Goal: Transaction & Acquisition: Purchase product/service

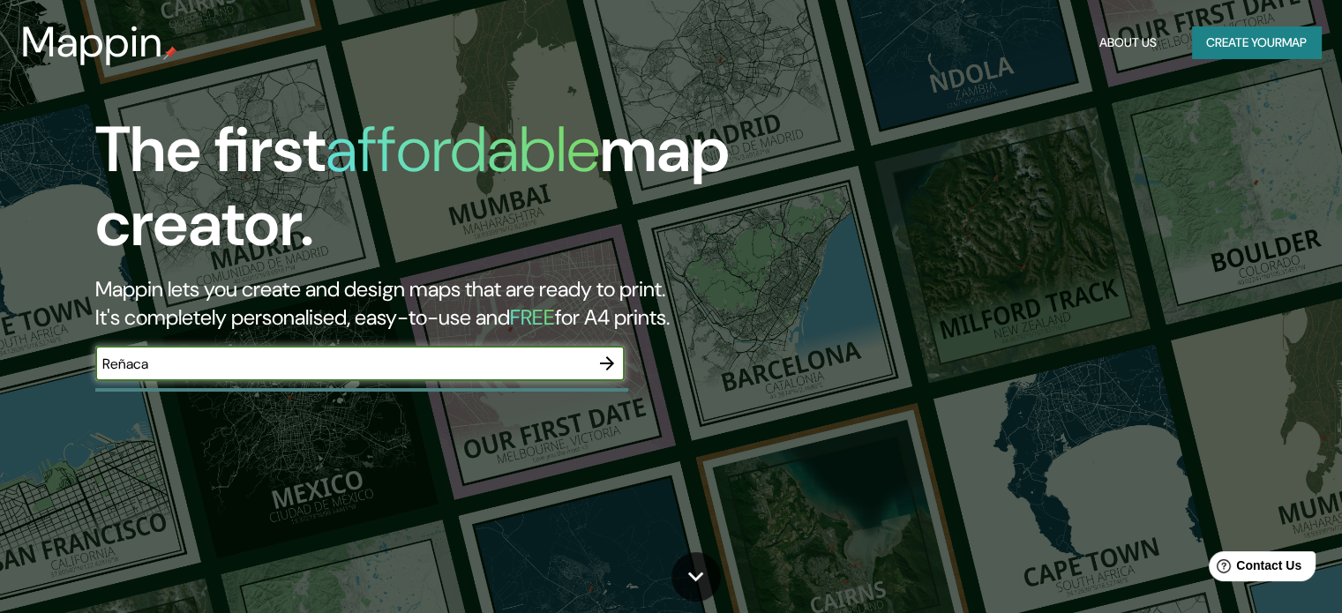
type input "Reñaca"
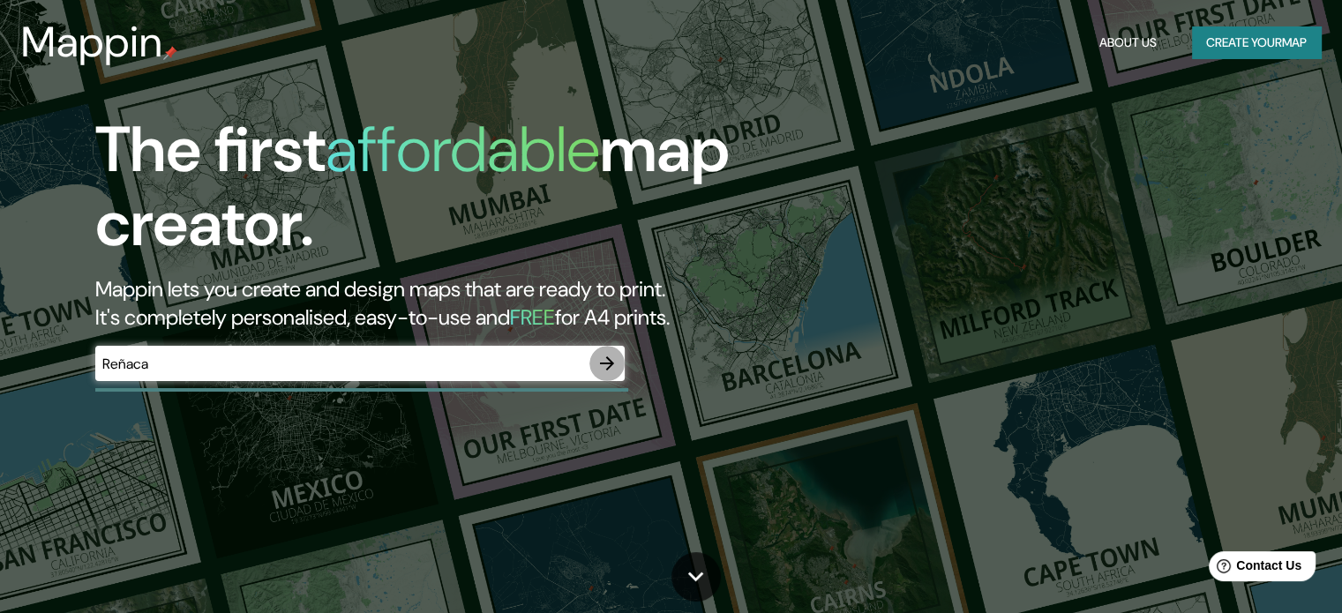
click at [604, 351] on button "button" at bounding box center [607, 363] width 35 height 35
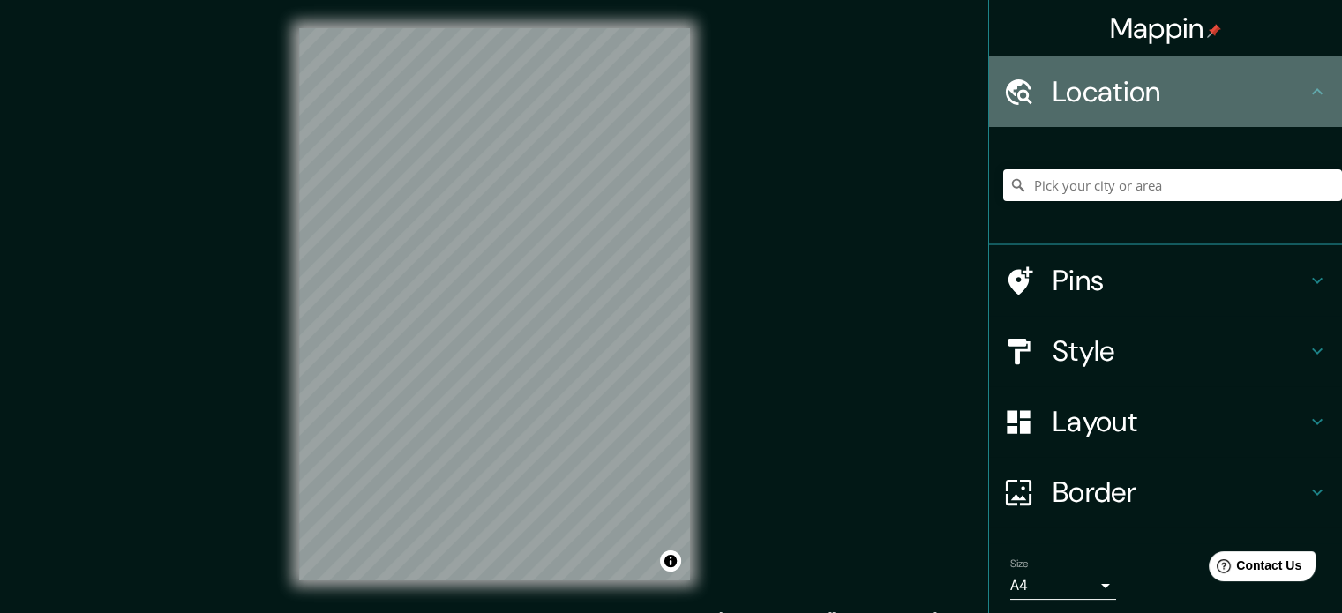
click at [1126, 79] on h4 "Location" at bounding box center [1180, 91] width 254 height 35
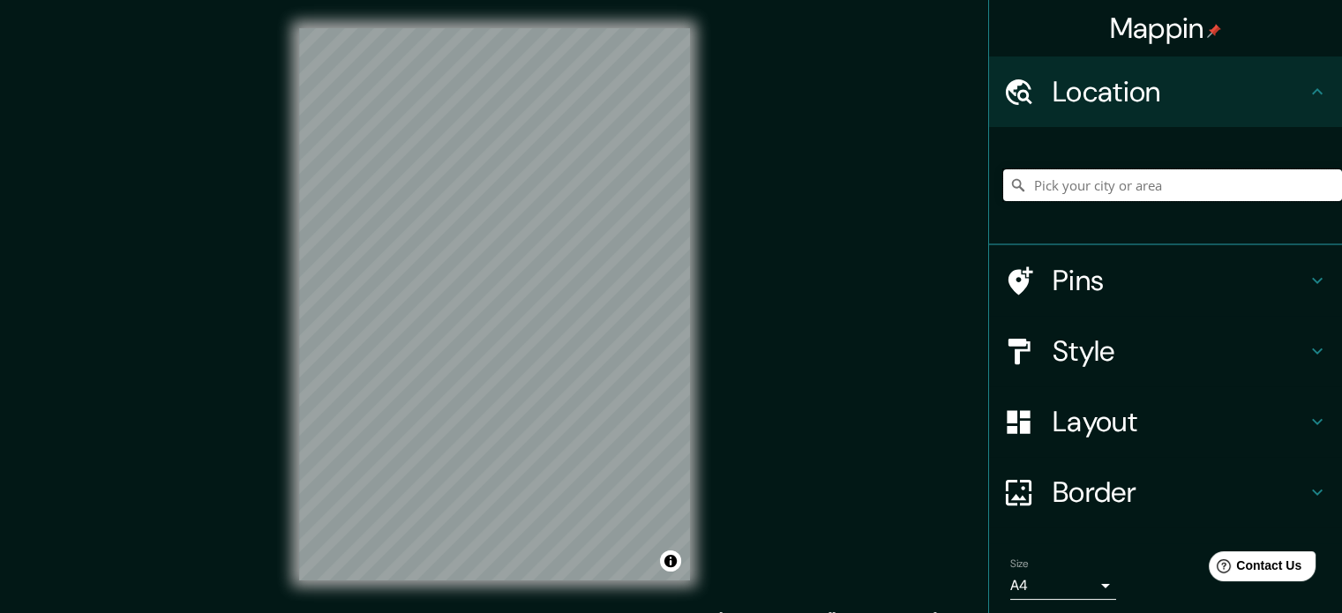
click at [1124, 177] on input "Pick your city or area" at bounding box center [1172, 185] width 339 height 32
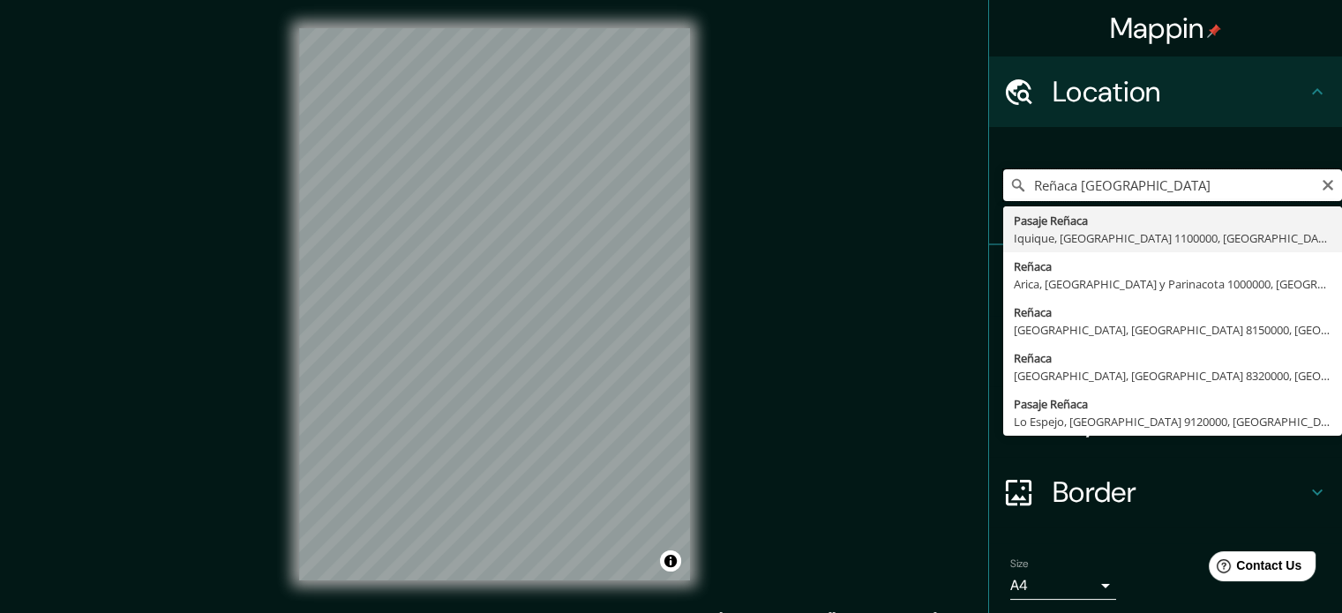
click at [1124, 177] on input "Reñaca [GEOGRAPHIC_DATA]" at bounding box center [1172, 185] width 339 height 32
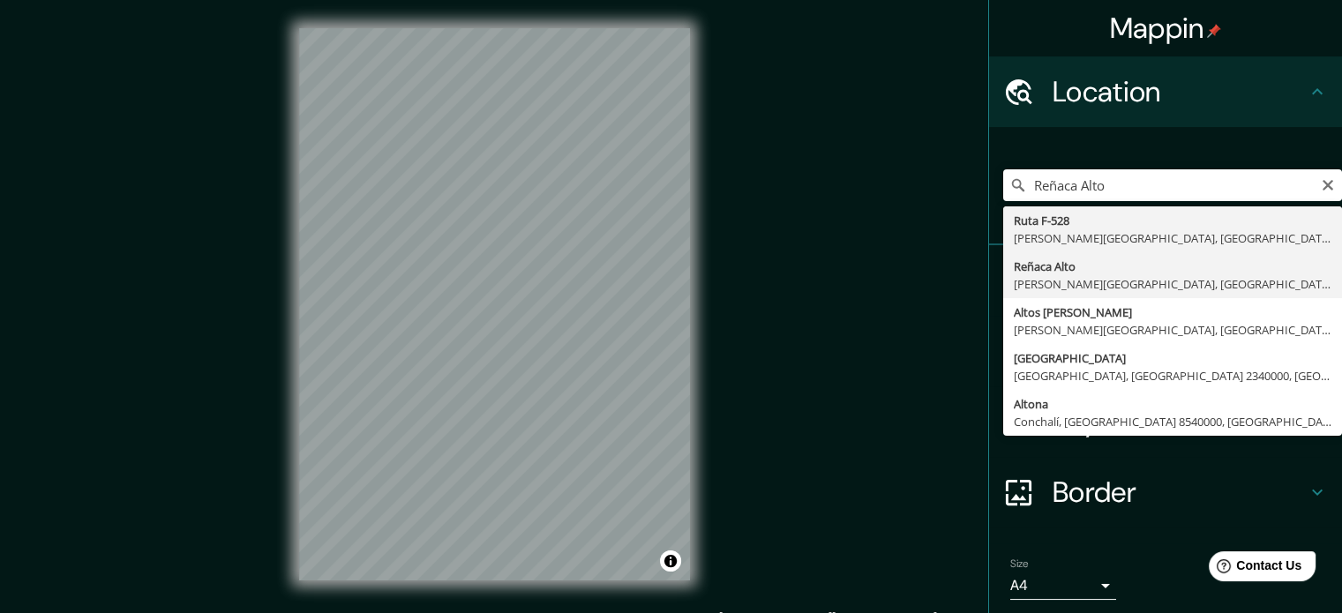
type input "[GEOGRAPHIC_DATA], [PERSON_NAME][GEOGRAPHIC_DATA], [GEOGRAPHIC_DATA], [GEOGRAPH…"
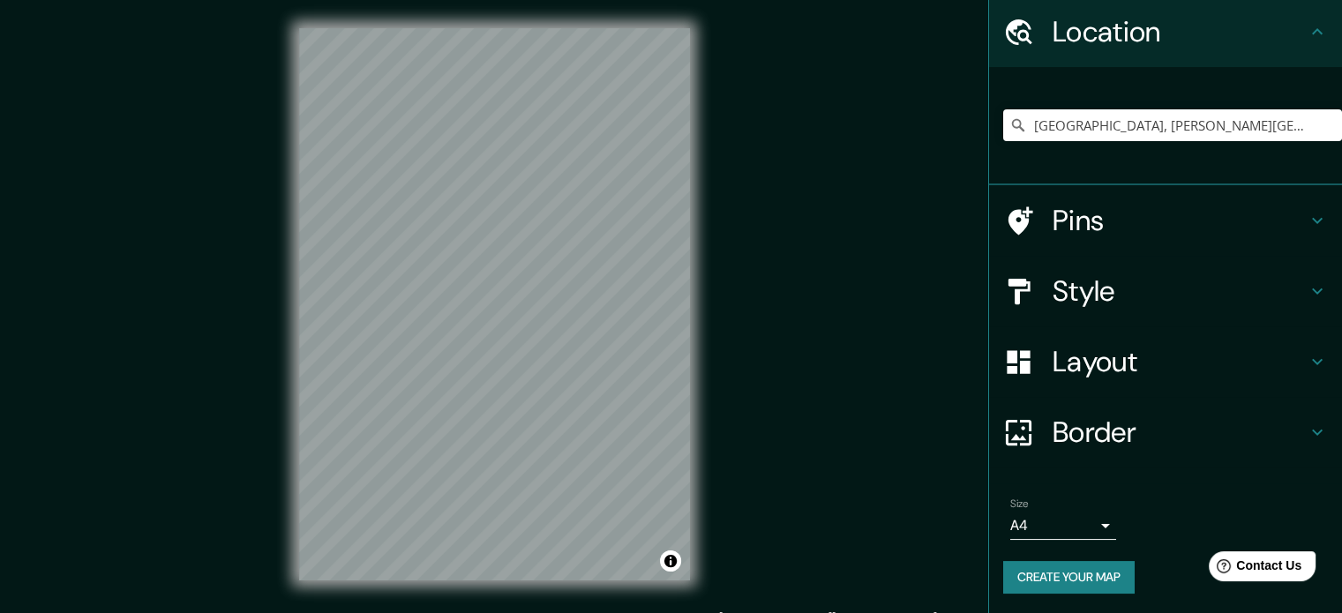
click at [1149, 358] on h4 "Layout" at bounding box center [1180, 361] width 254 height 35
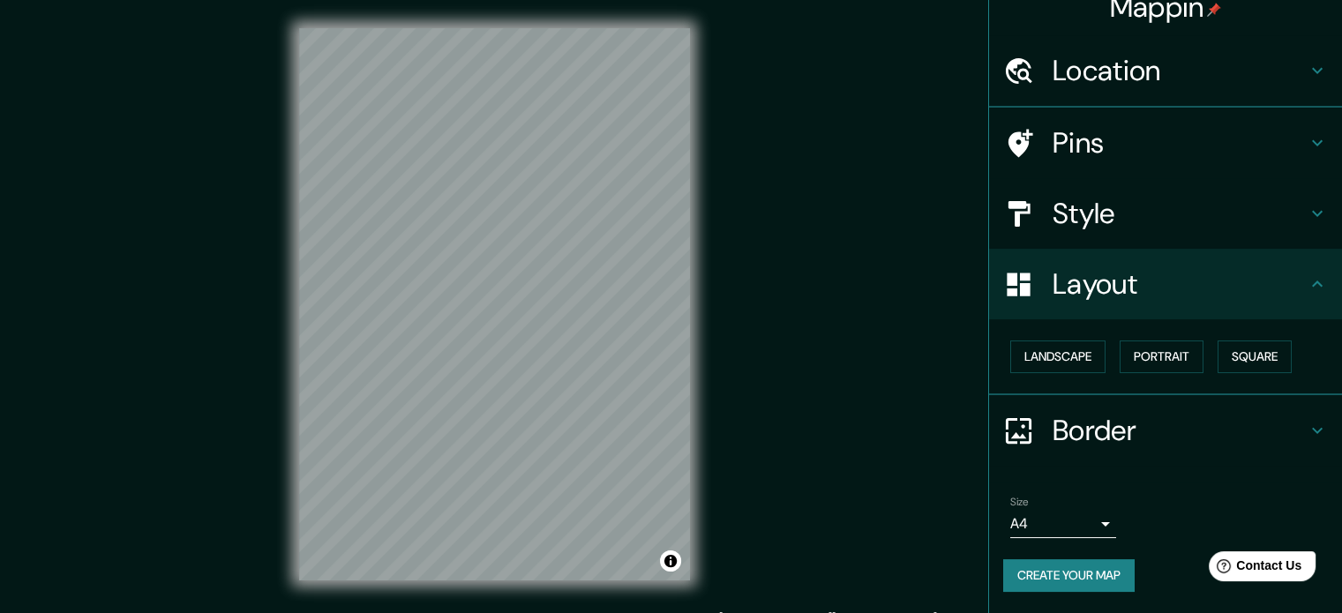
scroll to position [19, 0]
click at [1077, 352] on button "Landscape" at bounding box center [1058, 358] width 95 height 33
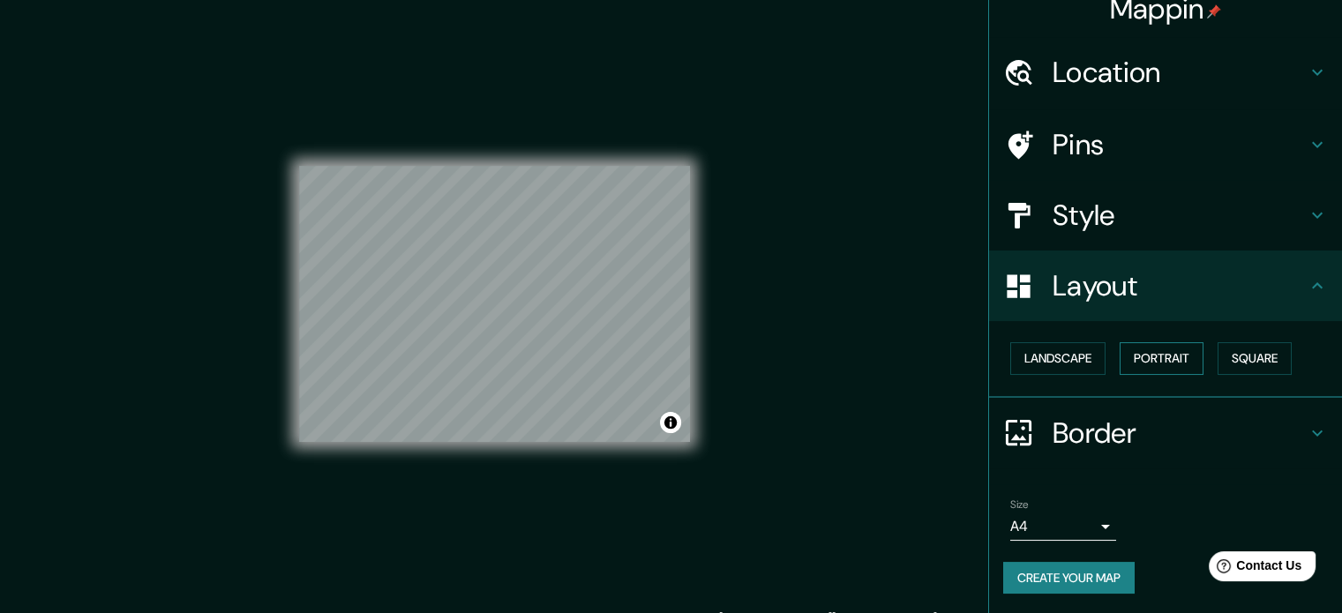
click at [1136, 350] on button "Portrait" at bounding box center [1162, 358] width 84 height 33
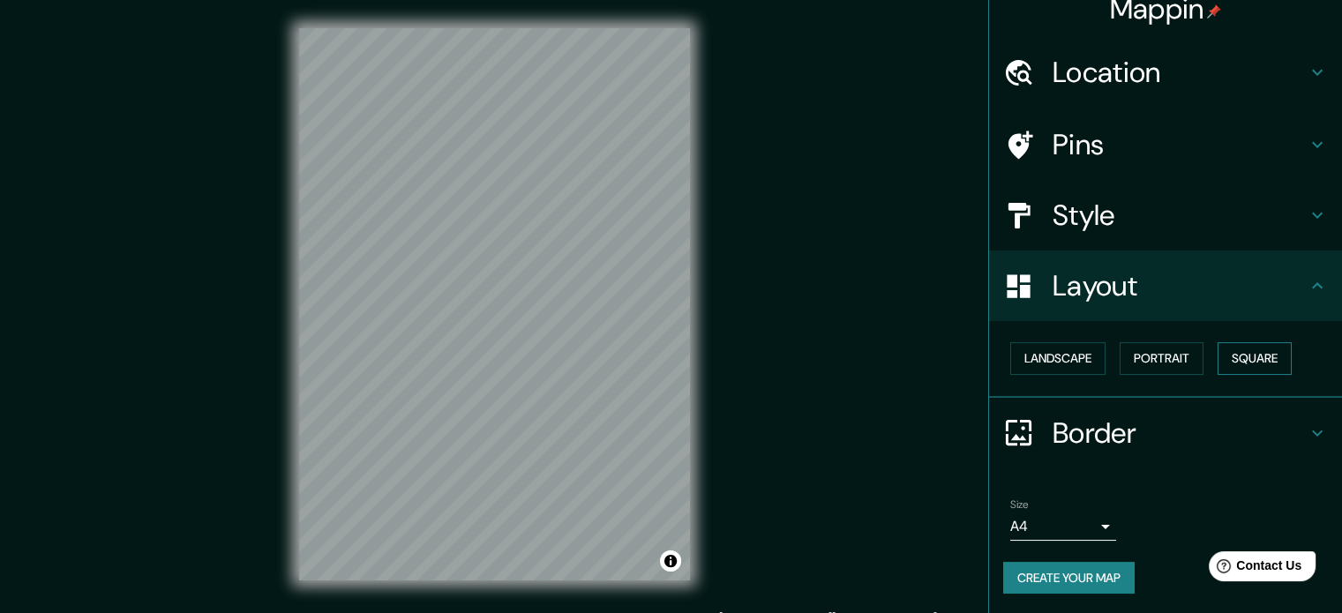
click at [1218, 350] on button "Square" at bounding box center [1255, 358] width 74 height 33
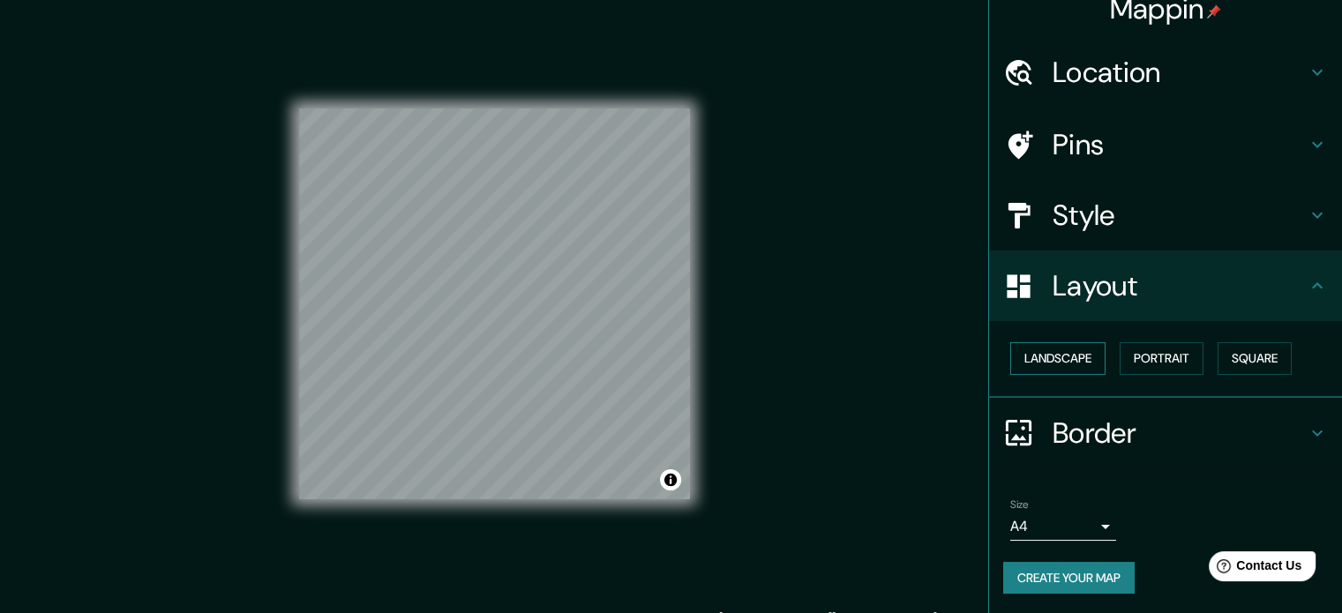
click at [1061, 349] on button "Landscape" at bounding box center [1058, 358] width 95 height 33
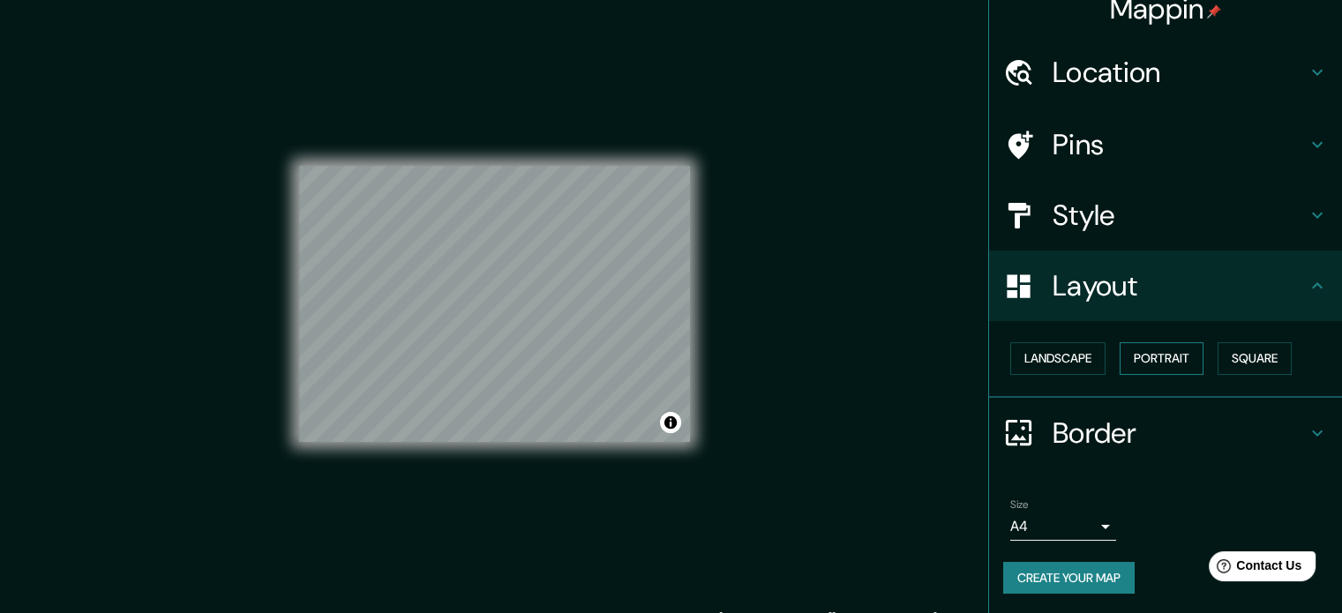
click at [1154, 350] on button "Portrait" at bounding box center [1162, 358] width 84 height 33
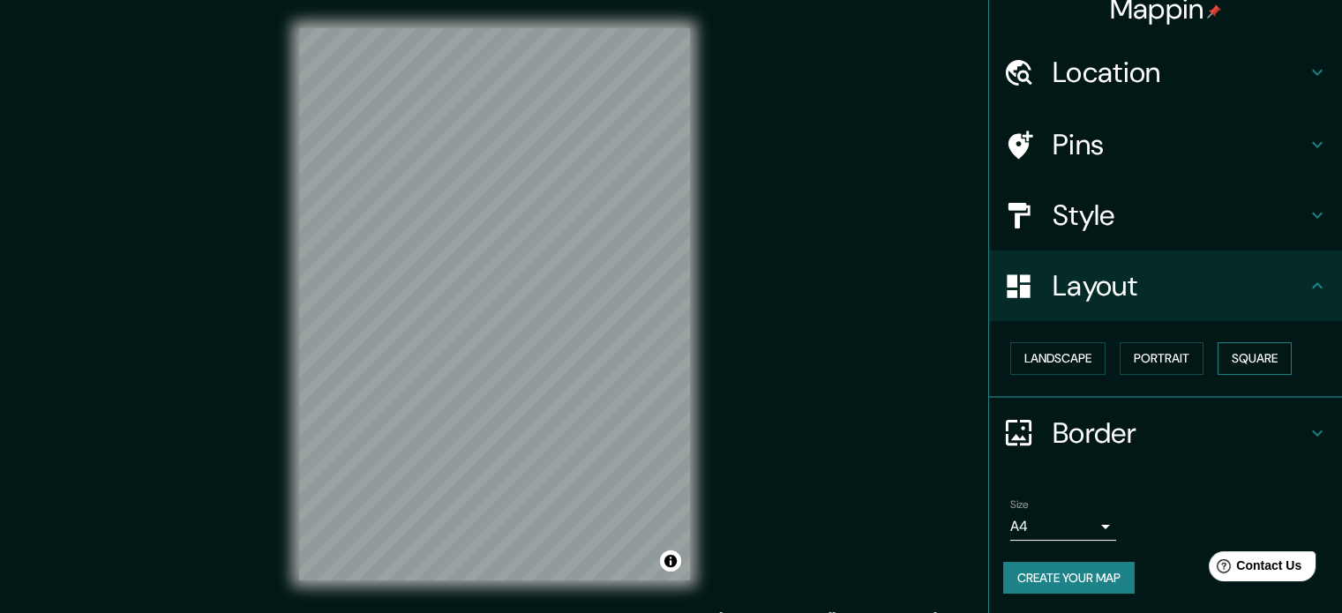
click at [1229, 354] on button "Square" at bounding box center [1255, 358] width 74 height 33
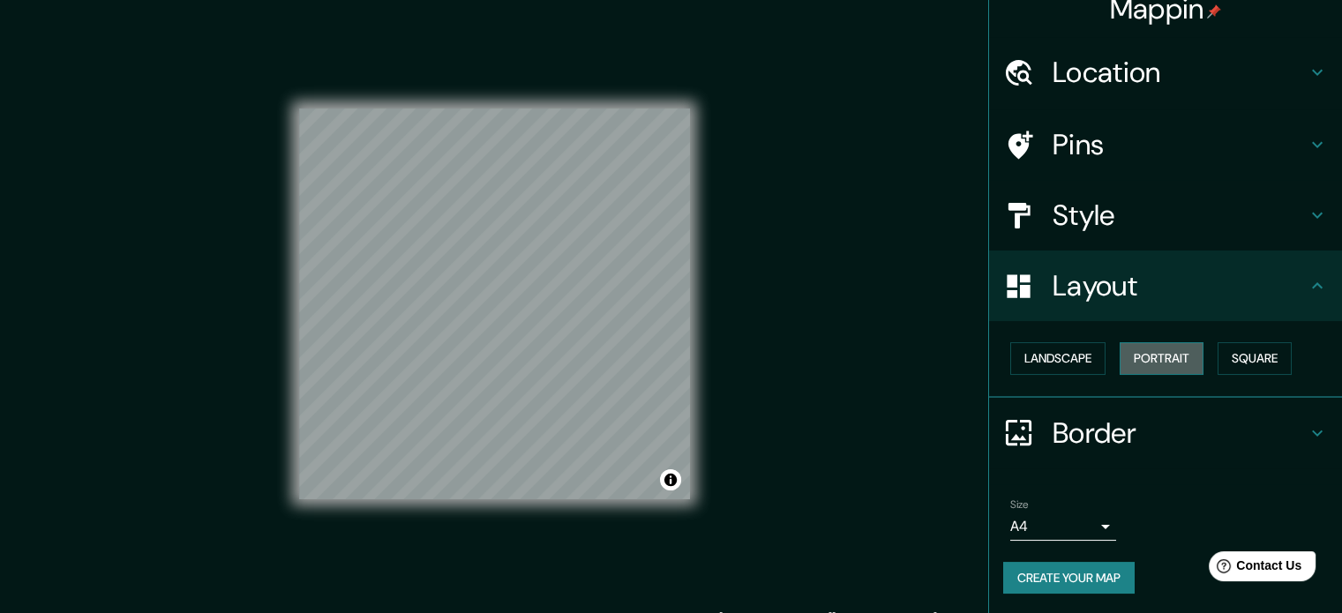
click at [1136, 354] on button "Portrait" at bounding box center [1162, 358] width 84 height 33
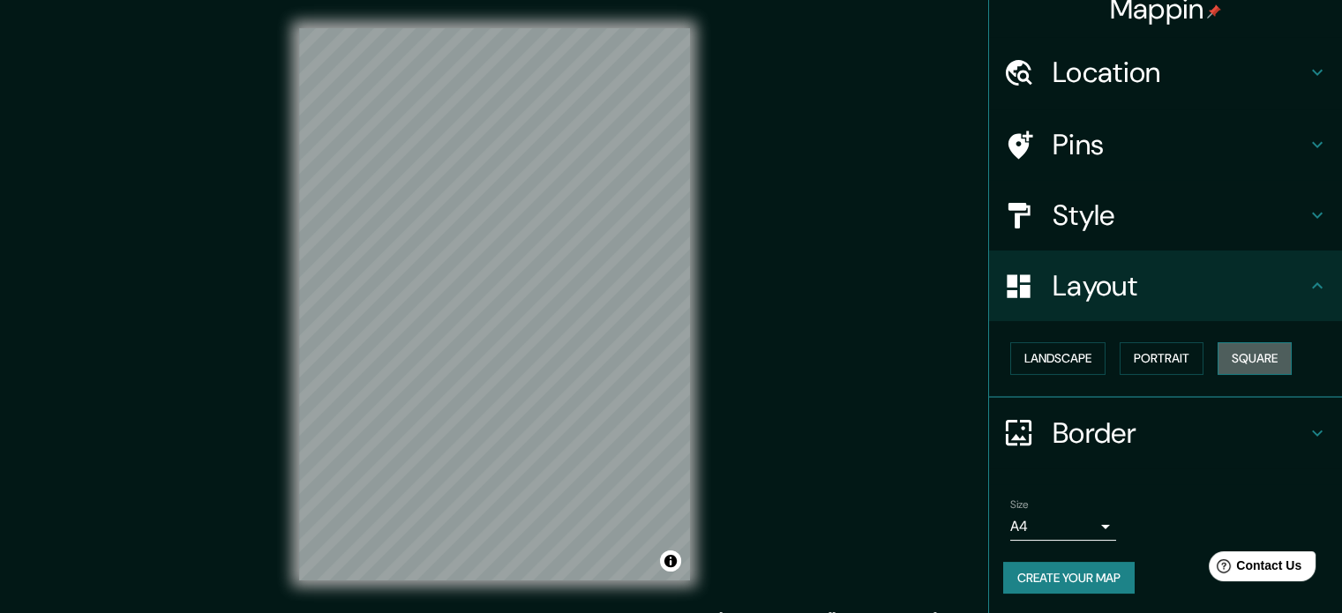
click at [1221, 356] on button "Square" at bounding box center [1255, 358] width 74 height 33
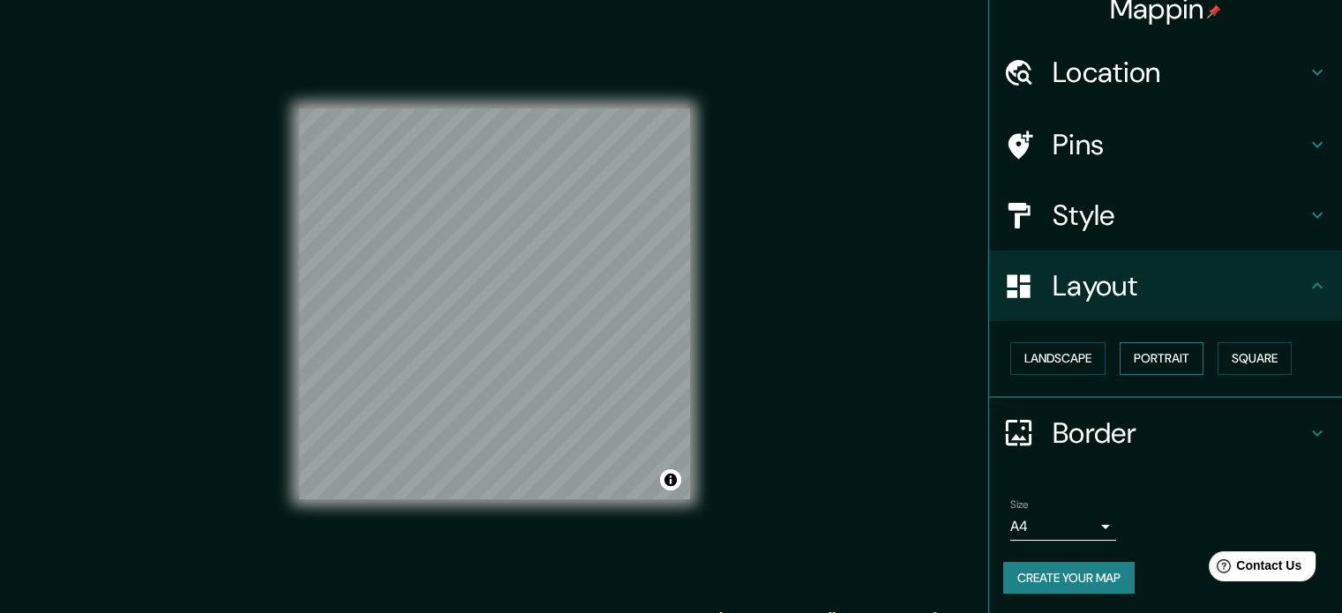
click at [1169, 356] on button "Portrait" at bounding box center [1162, 358] width 84 height 33
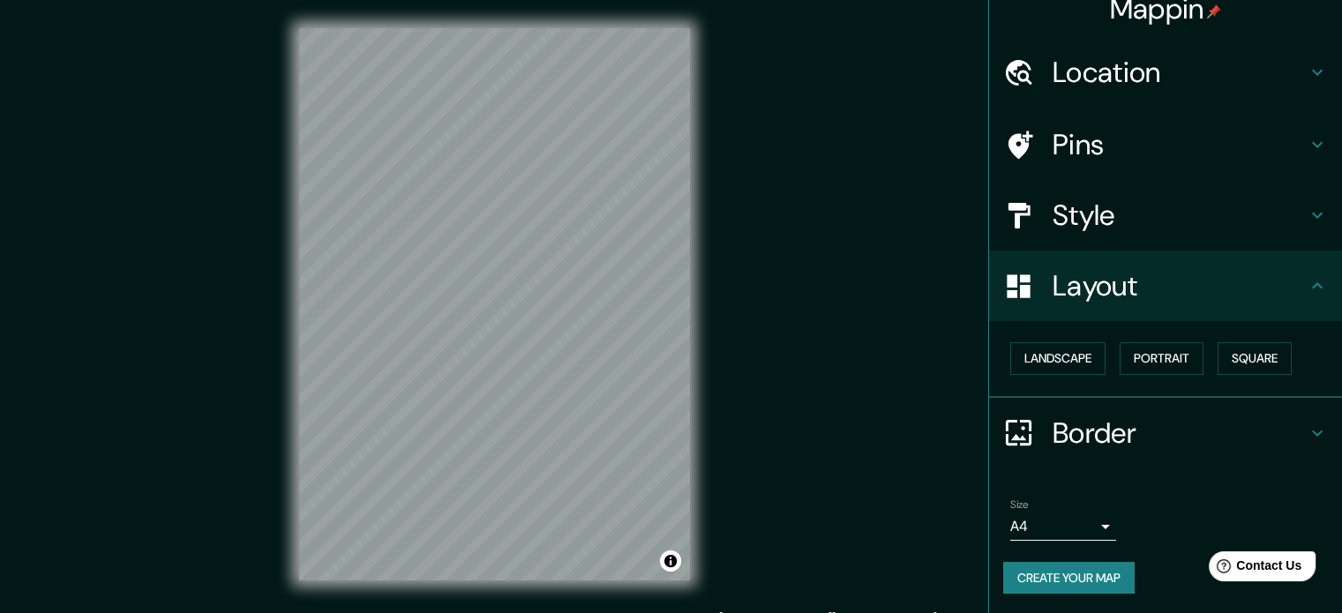
click at [1086, 432] on h4 "Border" at bounding box center [1180, 433] width 254 height 35
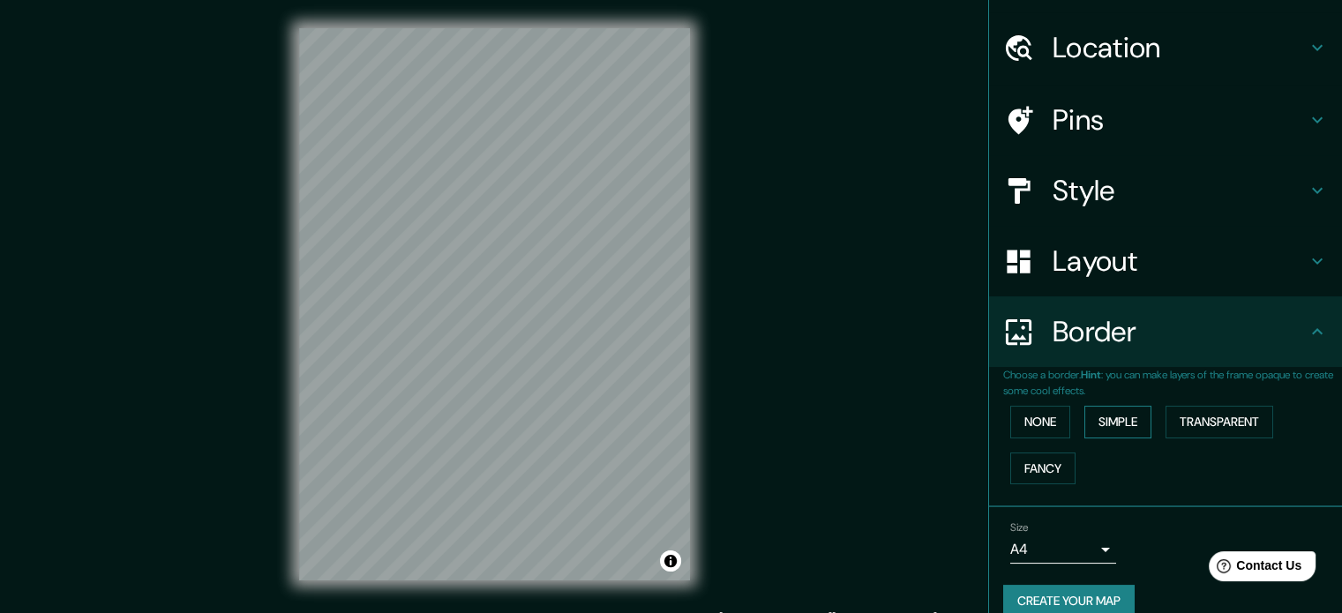
scroll to position [67, 0]
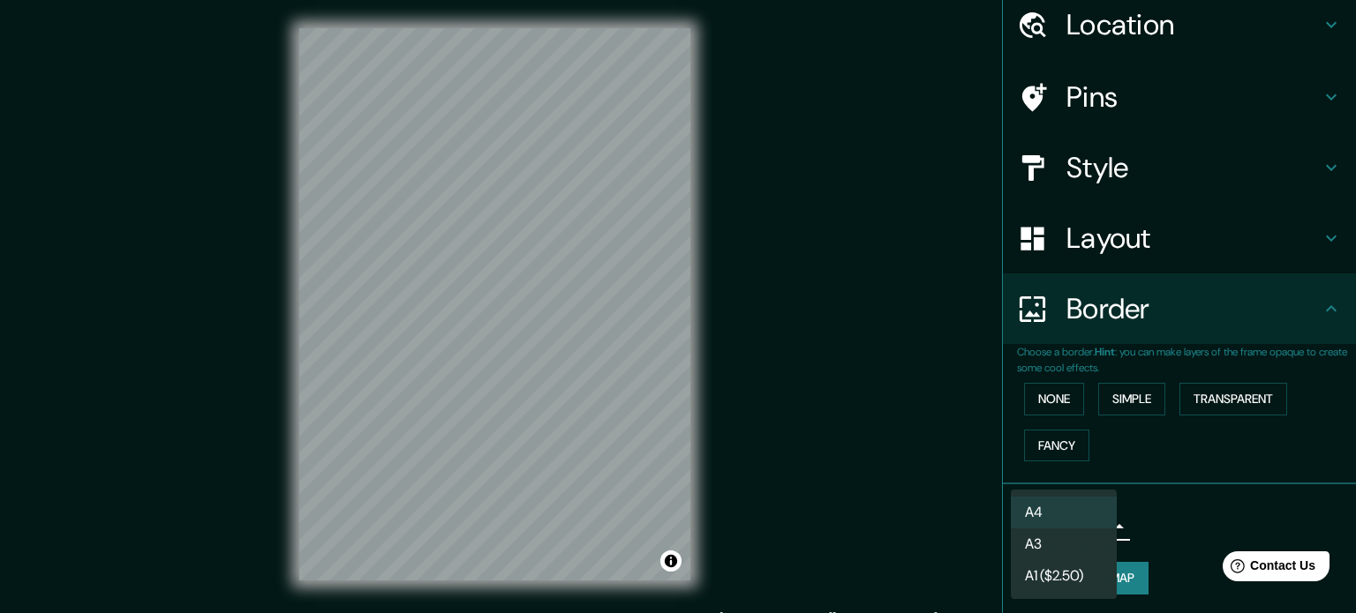
click at [1063, 524] on body "Mappin Location [GEOGRAPHIC_DATA], [PERSON_NAME][GEOGRAPHIC_DATA], [GEOGRAPHIC_…" at bounding box center [678, 306] width 1356 height 613
click at [1055, 541] on li "A3" at bounding box center [1064, 545] width 106 height 32
type input "a4"
click at [1080, 520] on body "Mappin Location [GEOGRAPHIC_DATA], [PERSON_NAME][GEOGRAPHIC_DATA], [GEOGRAPHIC_…" at bounding box center [678, 306] width 1356 height 613
click at [1056, 550] on li "A3" at bounding box center [1064, 545] width 106 height 32
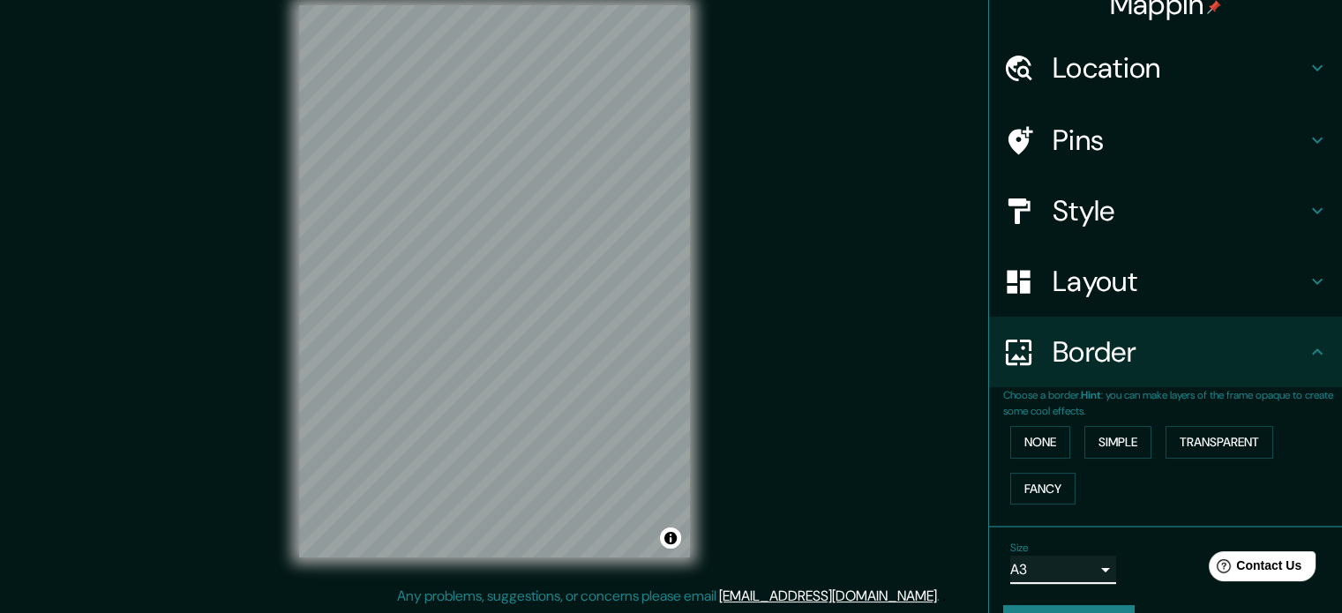
scroll to position [0, 0]
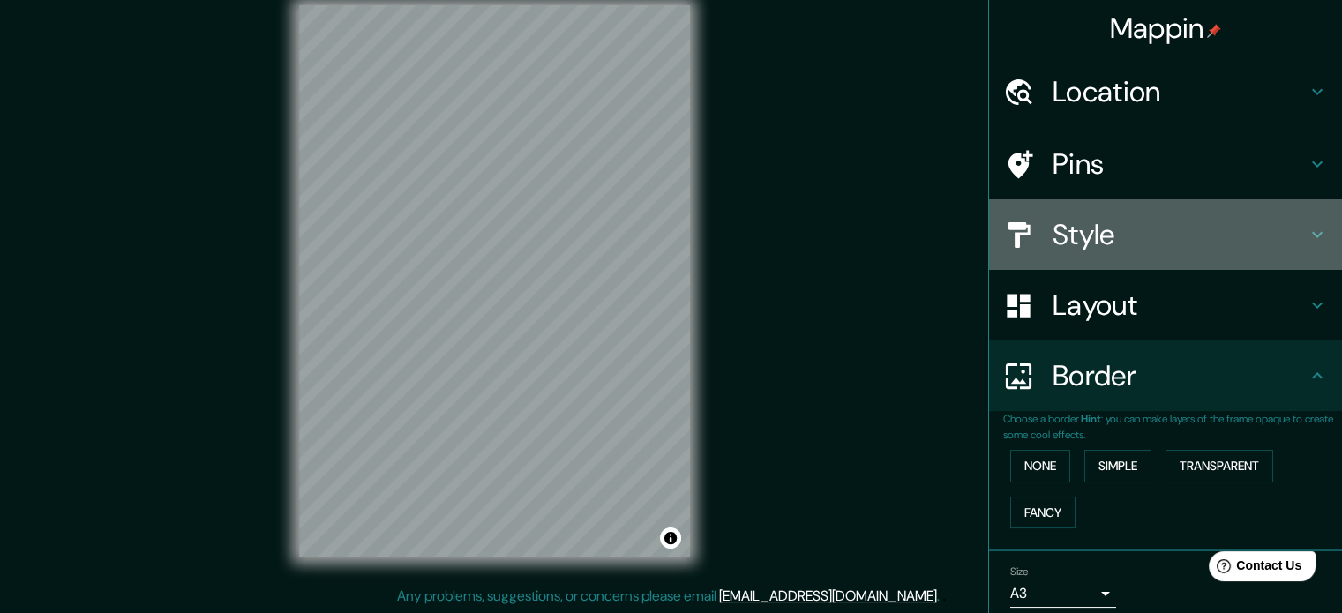
click at [1104, 220] on h4 "Style" at bounding box center [1180, 234] width 254 height 35
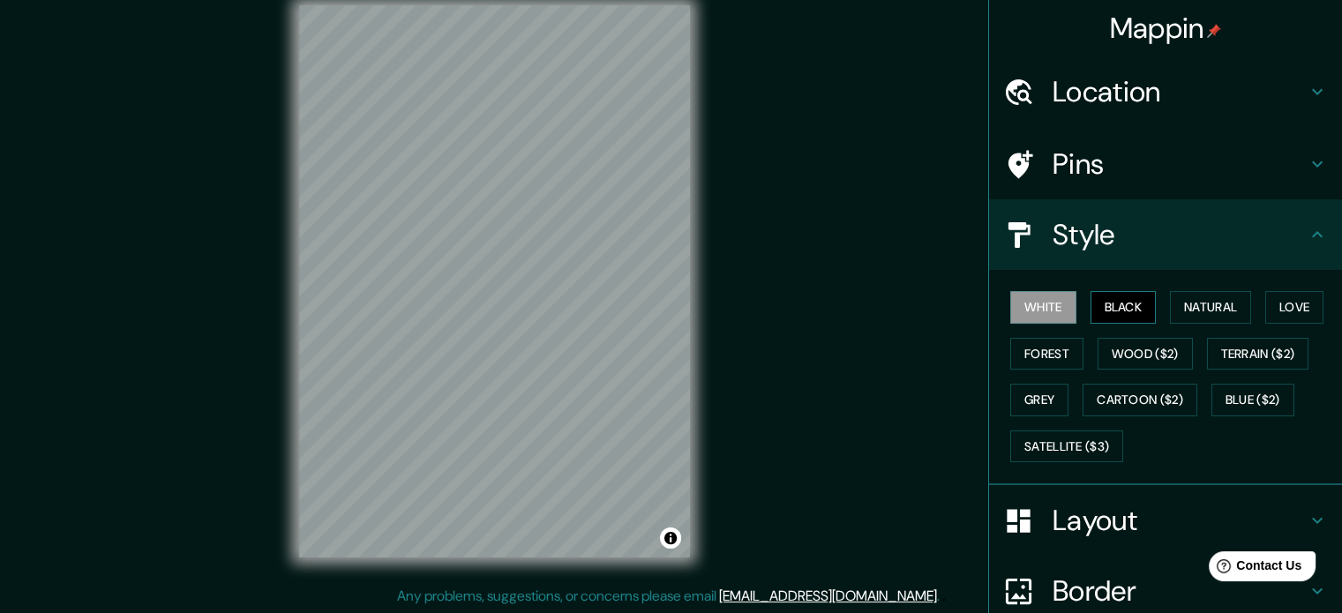
click at [1100, 297] on button "Black" at bounding box center [1124, 307] width 66 height 33
click at [1188, 297] on button "Natural" at bounding box center [1210, 307] width 81 height 33
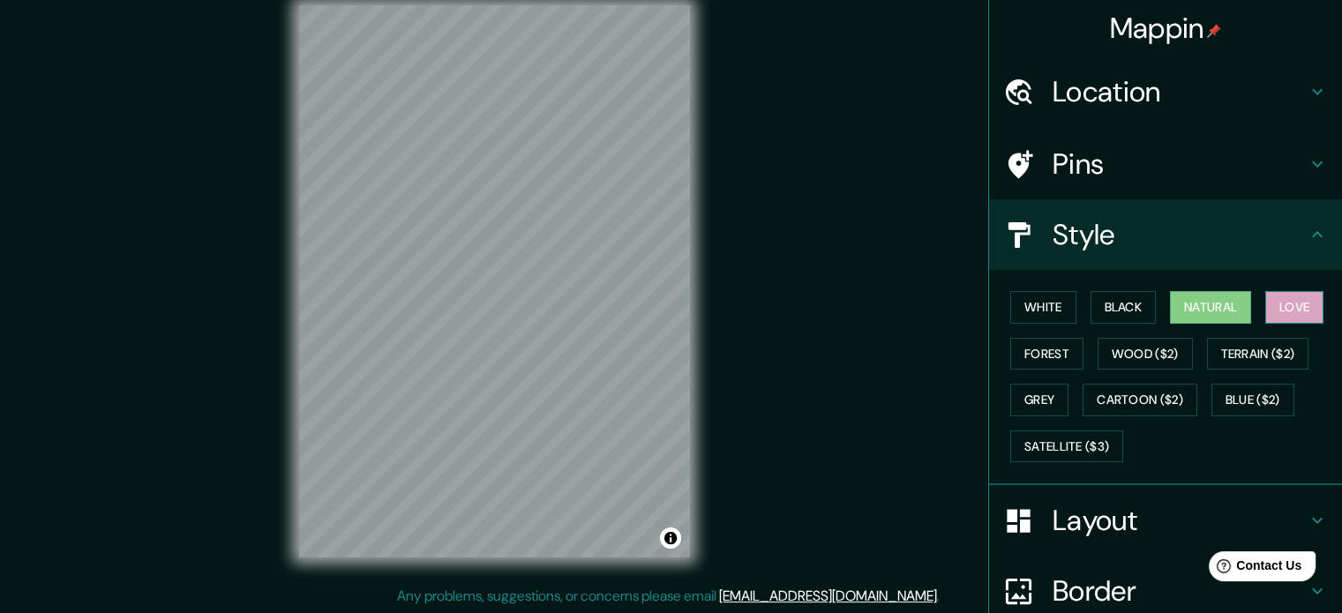
click at [1303, 298] on button "Love" at bounding box center [1295, 307] width 58 height 33
click at [1245, 345] on button "Terrain ($2)" at bounding box center [1258, 354] width 102 height 33
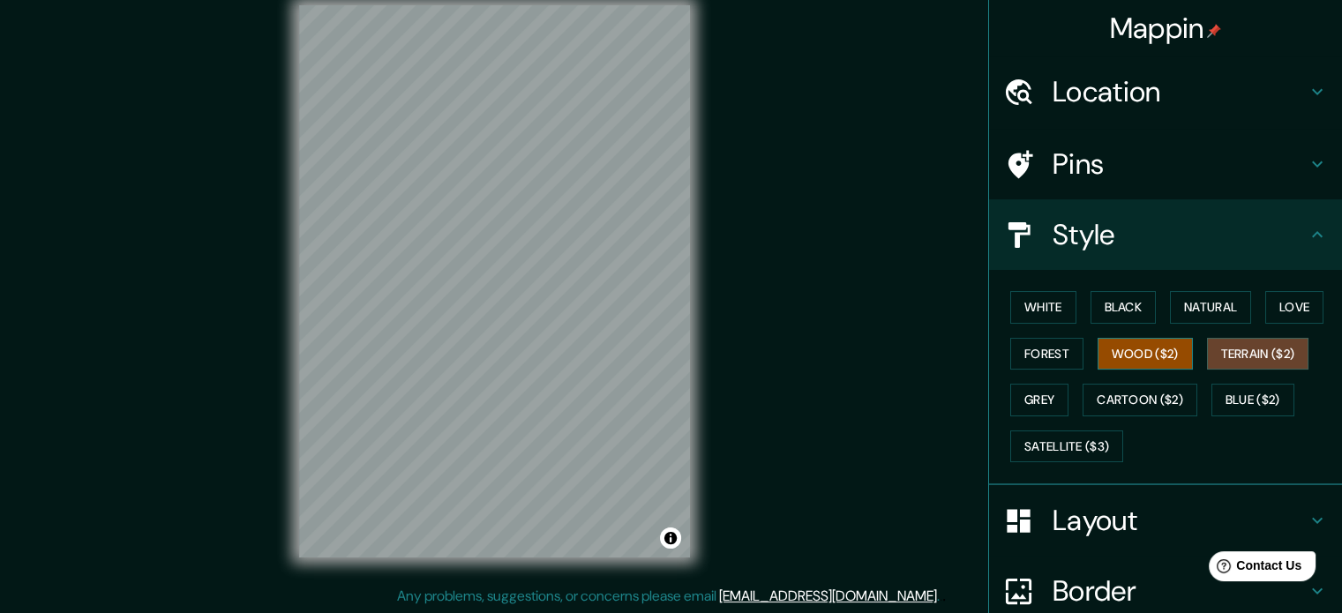
click at [1155, 366] on button "Wood ($2)" at bounding box center [1145, 354] width 95 height 33
click at [1044, 359] on button "Forest" at bounding box center [1047, 354] width 73 height 33
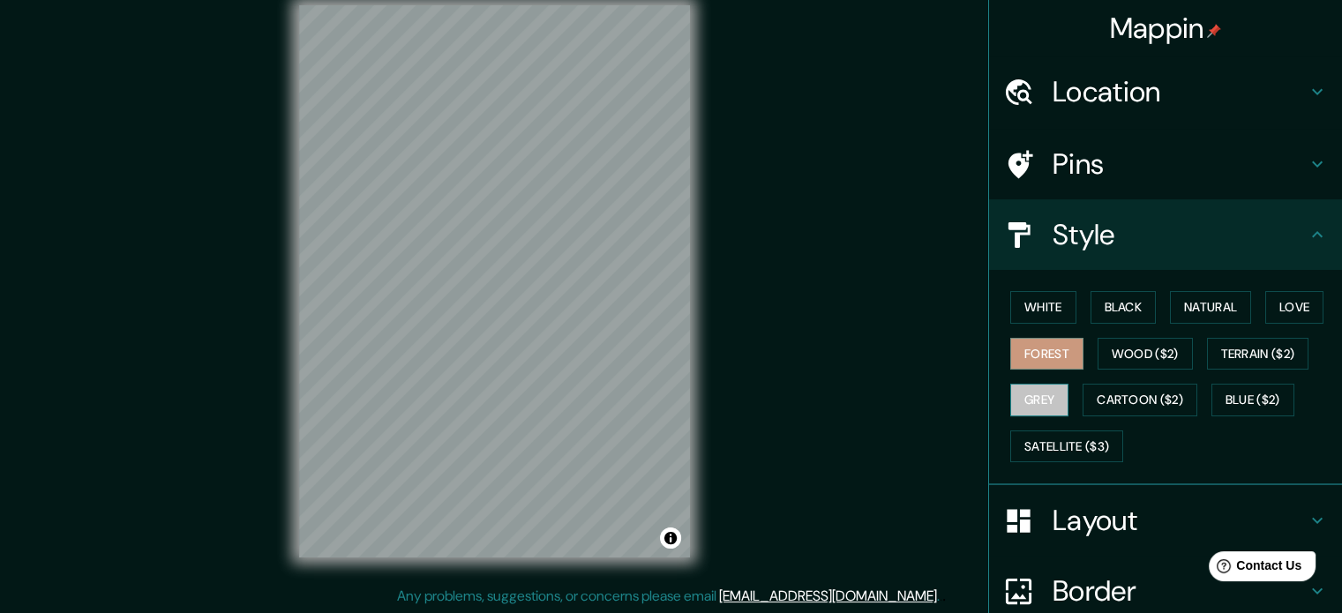
click at [1034, 398] on button "Grey" at bounding box center [1040, 400] width 58 height 33
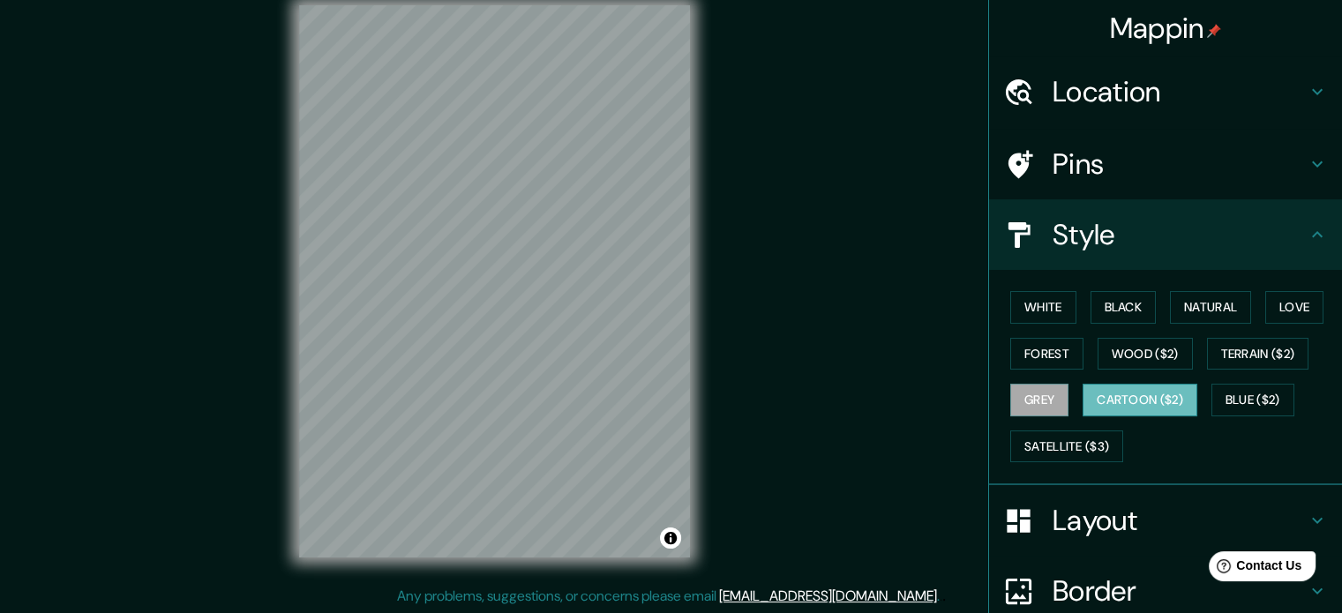
click at [1111, 395] on button "Cartoon ($2)" at bounding box center [1140, 400] width 115 height 33
click at [1041, 442] on button "Satellite ($3)" at bounding box center [1067, 447] width 113 height 33
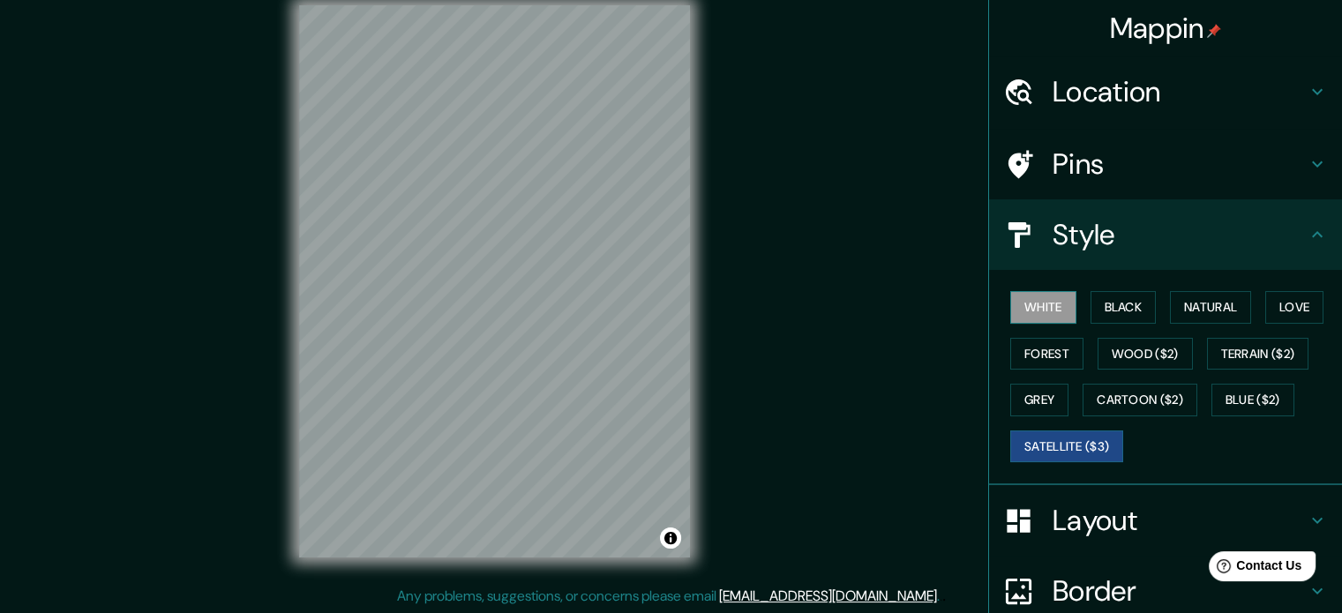
click at [1032, 301] on button "White" at bounding box center [1044, 307] width 66 height 33
click at [1124, 303] on button "Black" at bounding box center [1124, 307] width 66 height 33
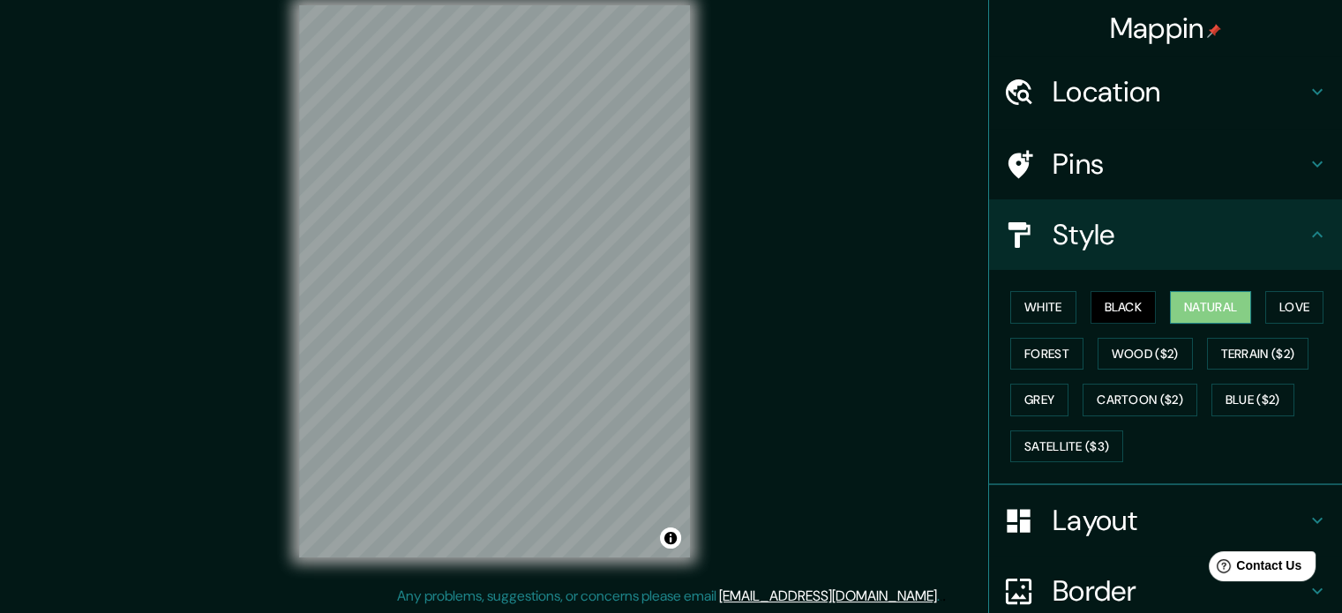
click at [1224, 303] on button "Natural" at bounding box center [1210, 307] width 81 height 33
click at [1285, 304] on button "Love" at bounding box center [1295, 307] width 58 height 33
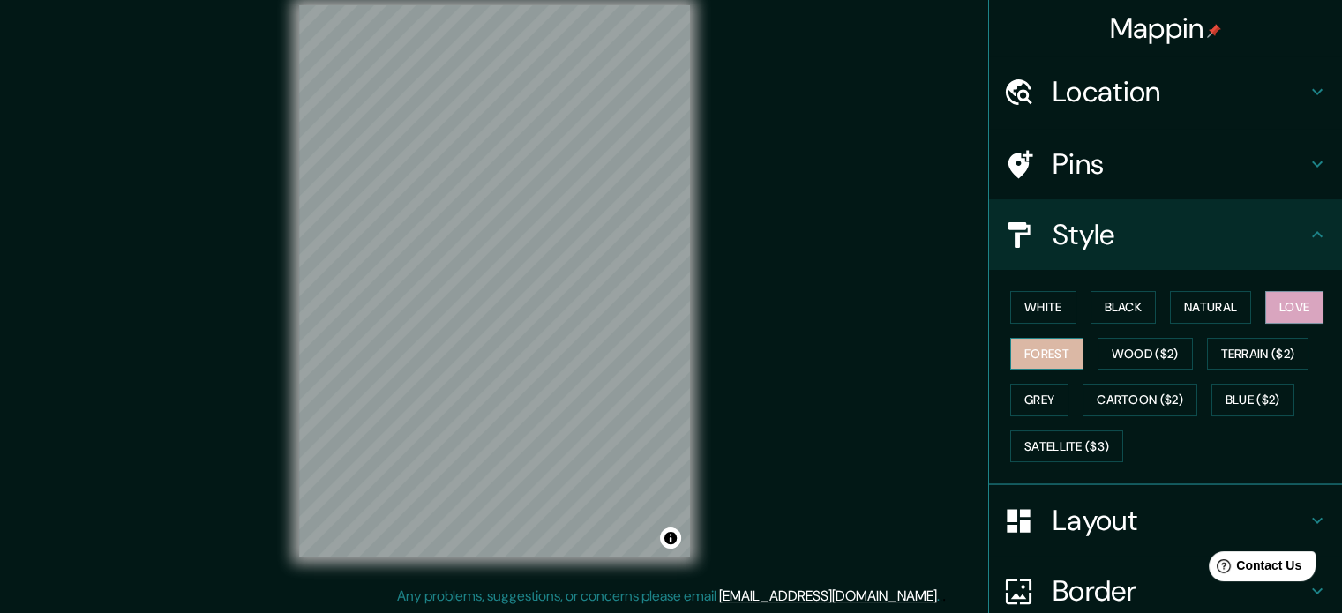
click at [1039, 349] on button "Forest" at bounding box center [1047, 354] width 73 height 33
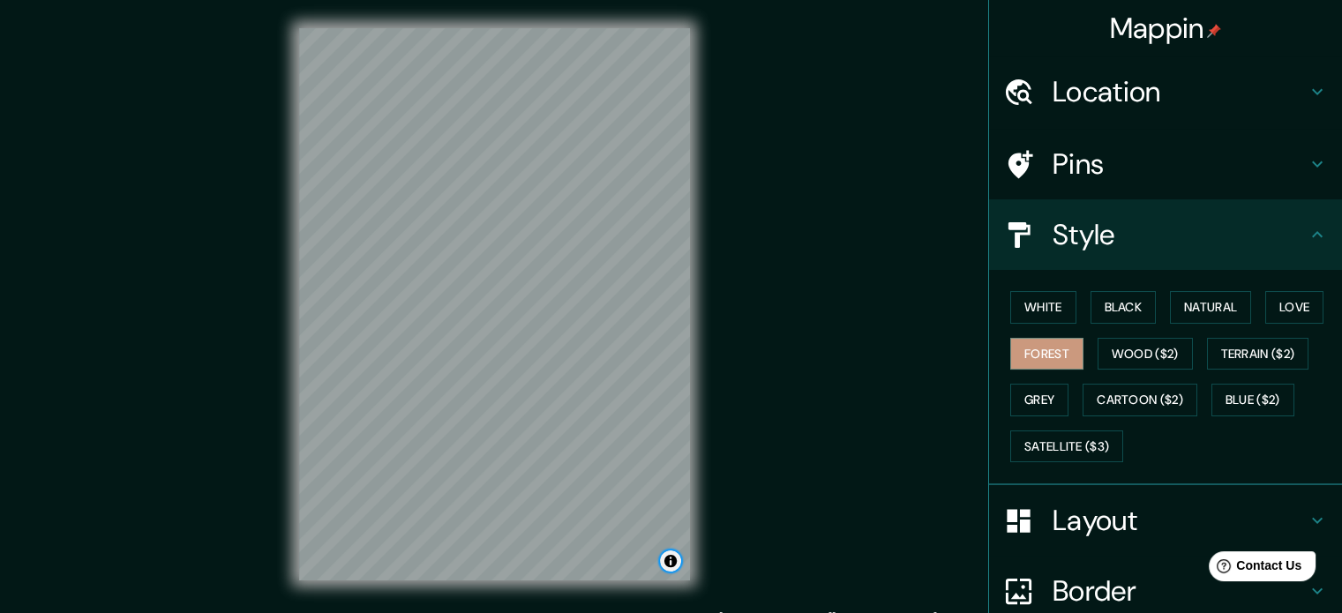
click at [670, 566] on button "Toggle attribution" at bounding box center [670, 561] width 21 height 21
click at [669, 562] on button "Toggle attribution" at bounding box center [670, 561] width 21 height 21
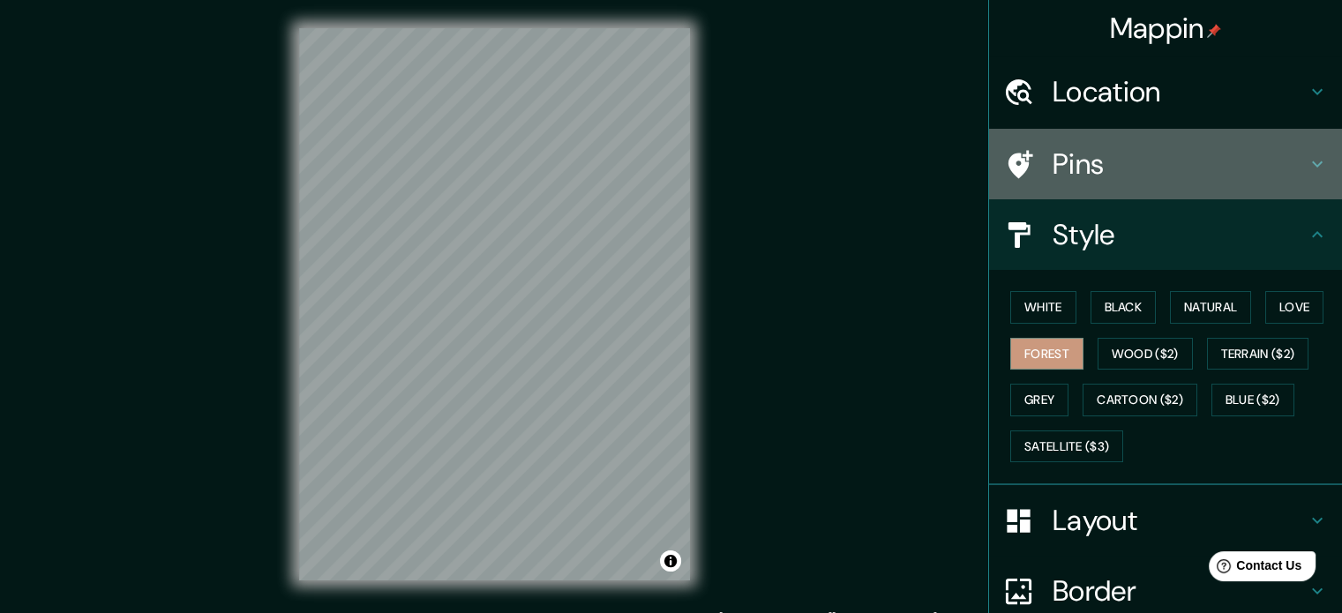
click at [1164, 172] on h4 "Pins" at bounding box center [1180, 164] width 254 height 35
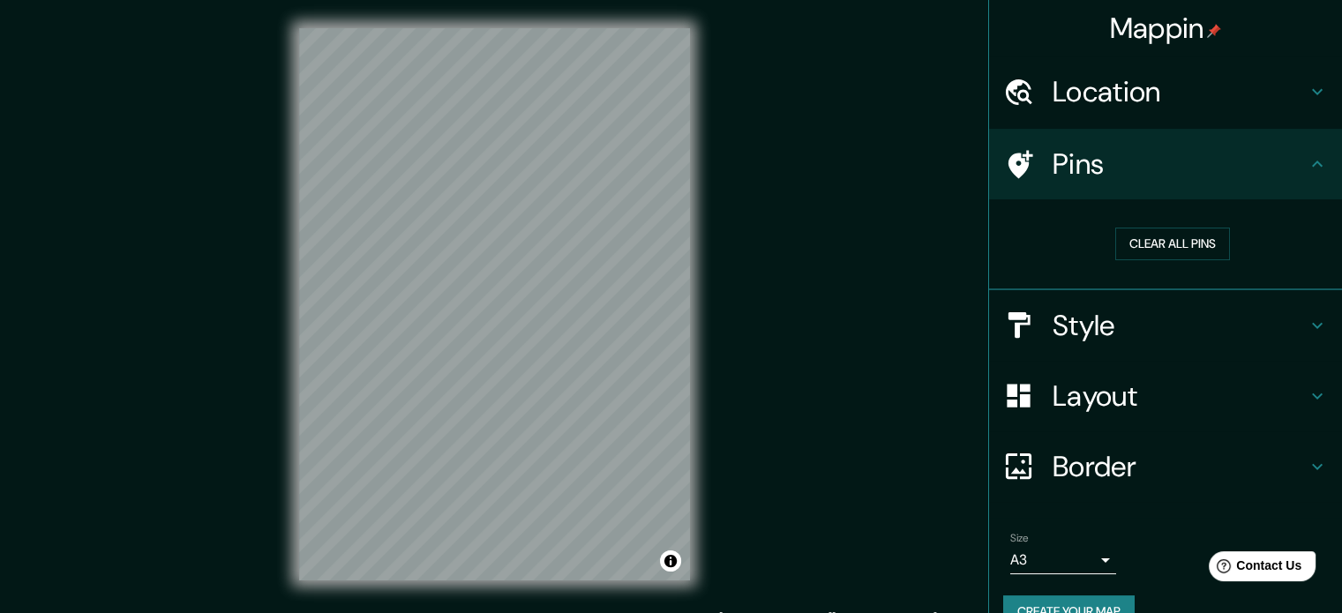
click at [1146, 99] on h4 "Location" at bounding box center [1180, 91] width 254 height 35
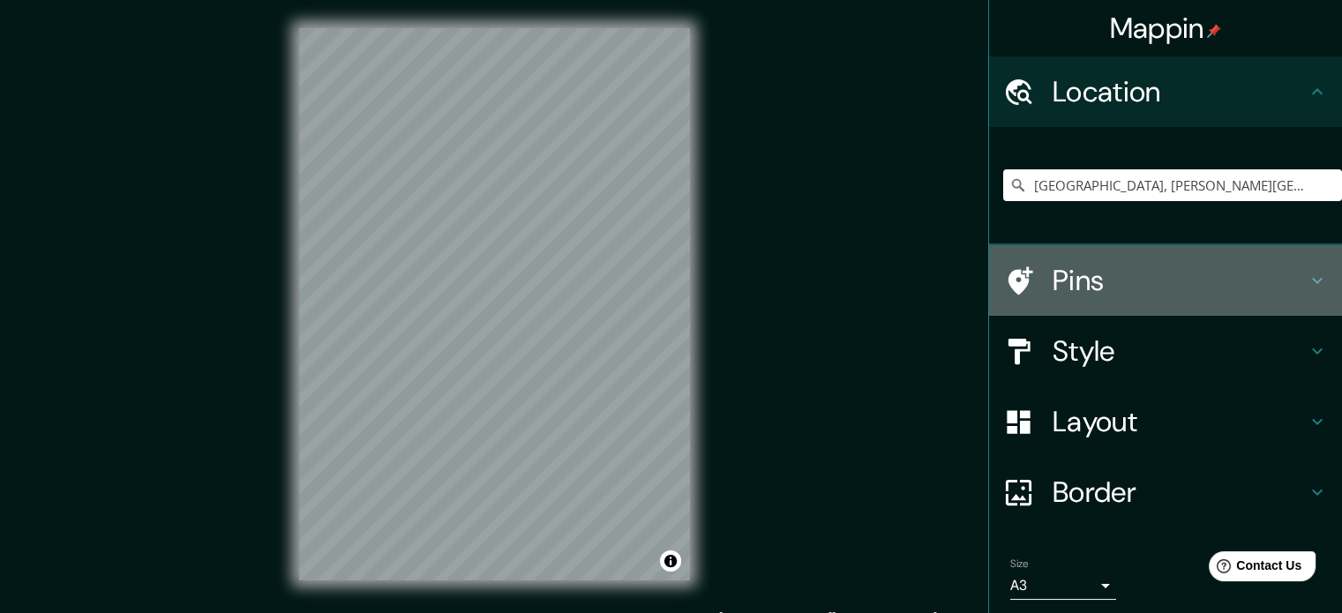
click at [1108, 271] on h4 "Pins" at bounding box center [1180, 280] width 254 height 35
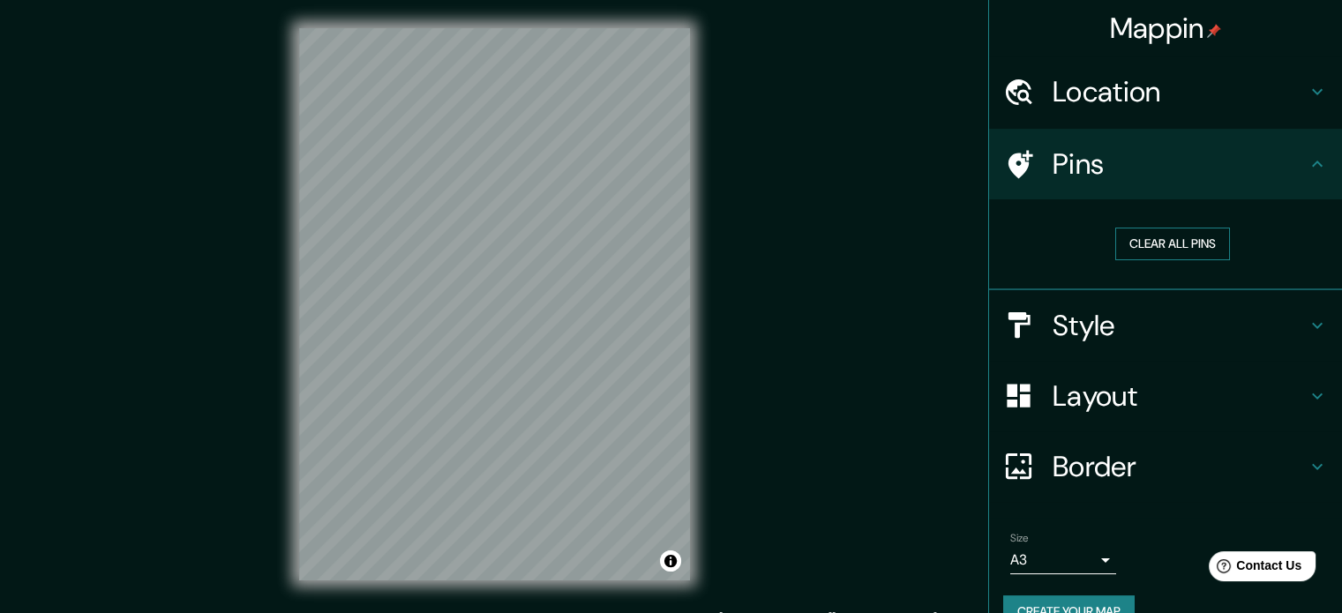
click at [1171, 234] on button "Clear all pins" at bounding box center [1173, 244] width 115 height 33
click at [1086, 165] on h4 "Pins" at bounding box center [1180, 164] width 254 height 35
drag, startPoint x: 1301, startPoint y: 162, endPoint x: 1266, endPoint y: 176, distance: 37.2
click at [1307, 162] on icon at bounding box center [1317, 164] width 21 height 21
click at [1201, 233] on button "Clear all pins" at bounding box center [1173, 244] width 115 height 33
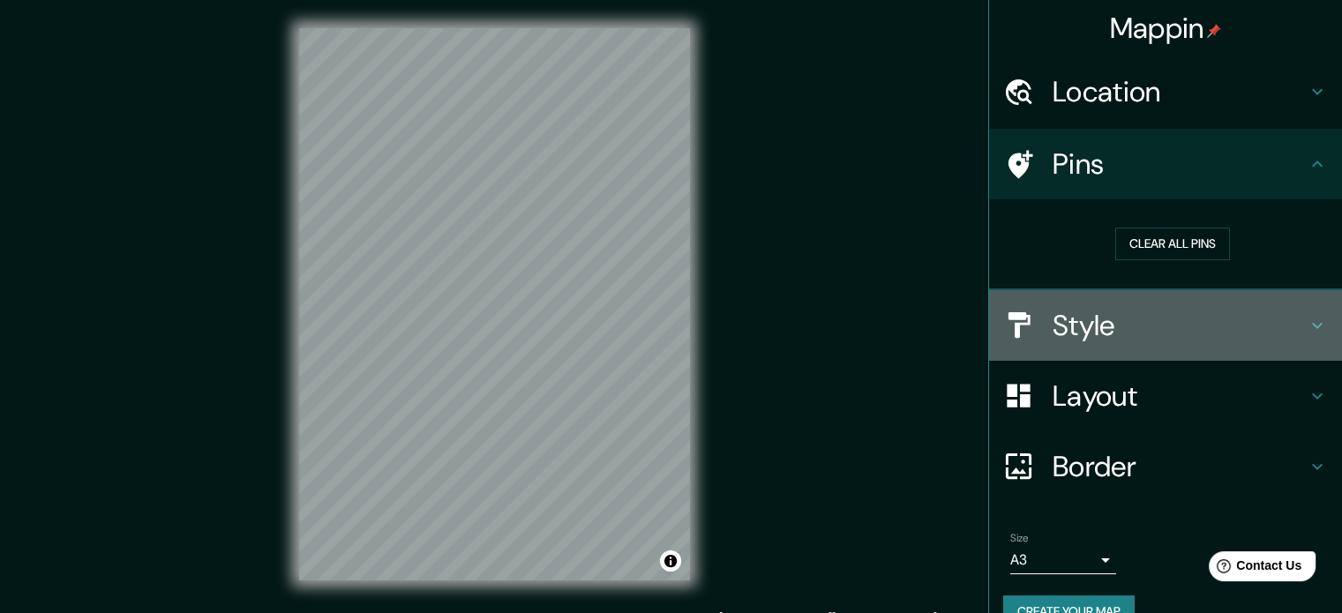
click at [1159, 313] on h4 "Style" at bounding box center [1180, 325] width 254 height 35
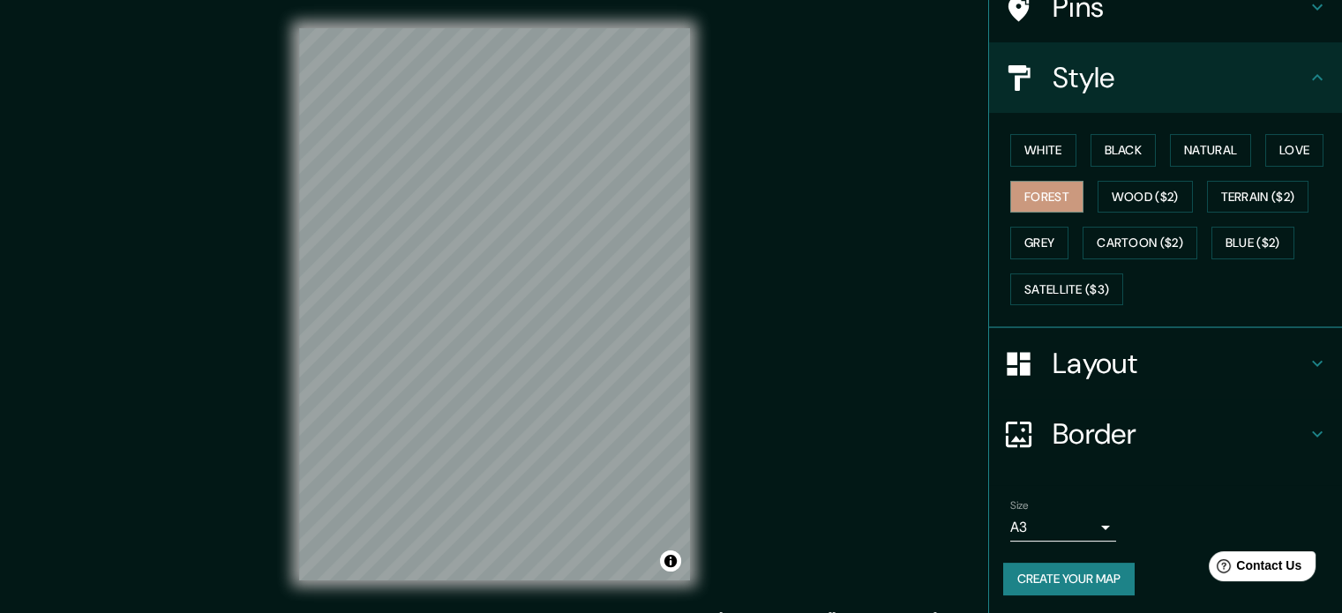
click at [1117, 462] on div "Border" at bounding box center [1165, 434] width 353 height 71
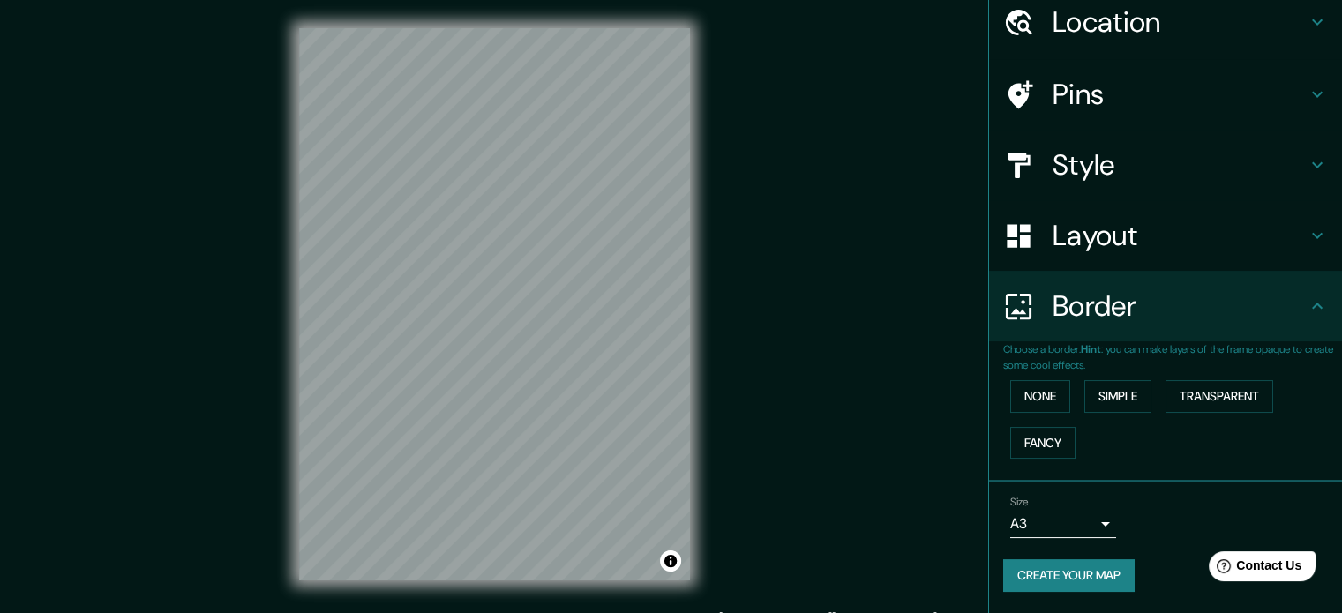
scroll to position [67, 0]
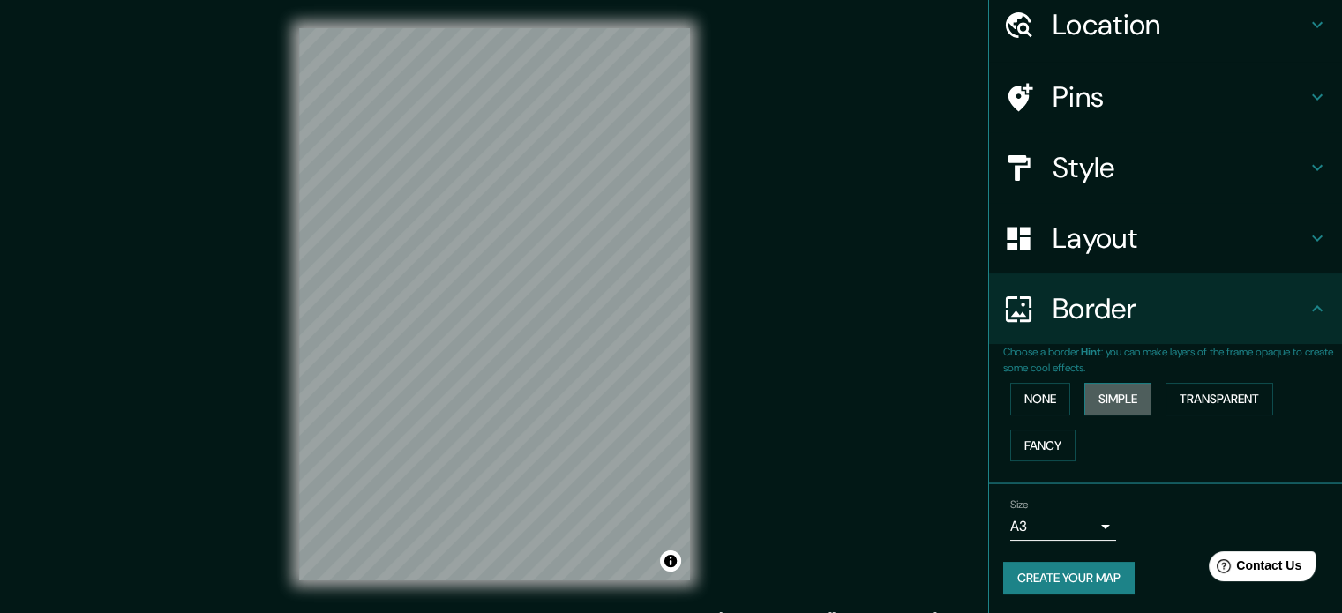
click at [1105, 404] on button "Simple" at bounding box center [1118, 399] width 67 height 33
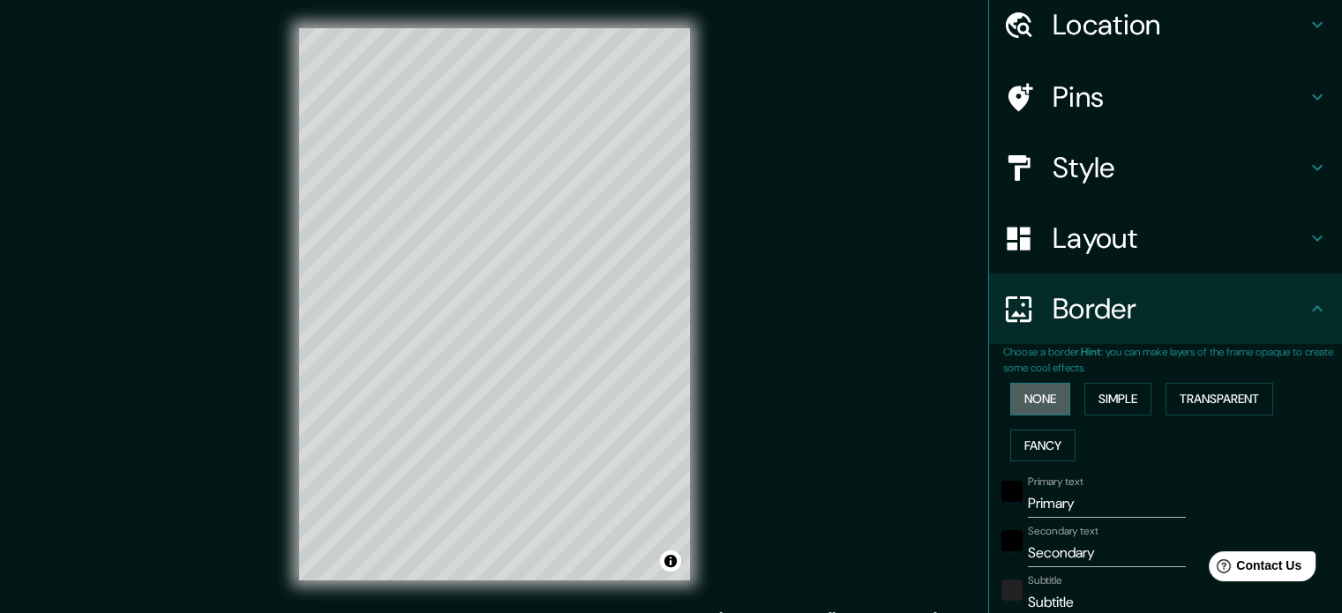
click at [1042, 400] on button "None" at bounding box center [1041, 399] width 60 height 33
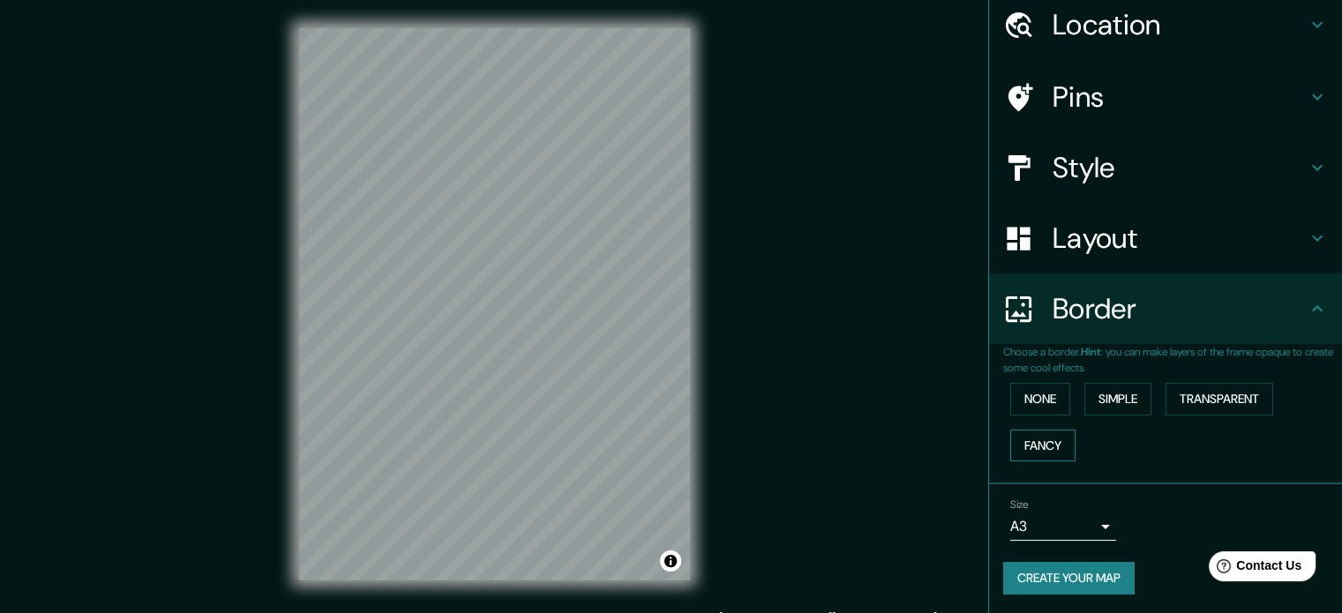
click at [1041, 432] on button "Fancy" at bounding box center [1043, 446] width 65 height 33
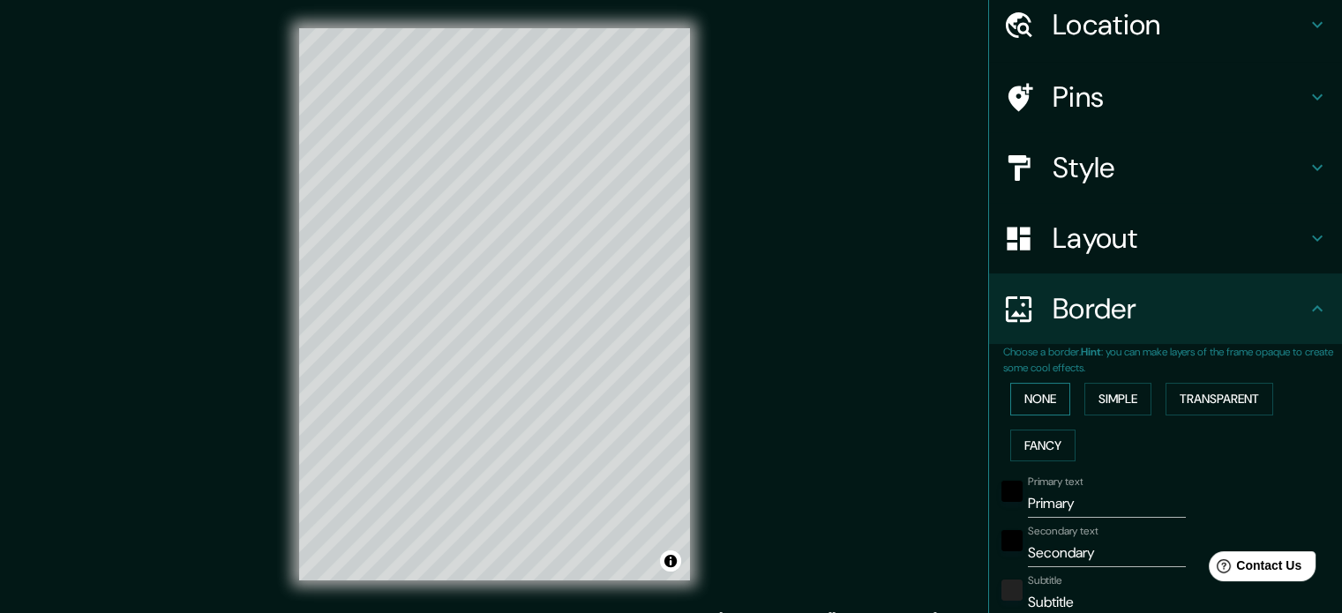
click at [1053, 387] on button "None" at bounding box center [1041, 399] width 60 height 33
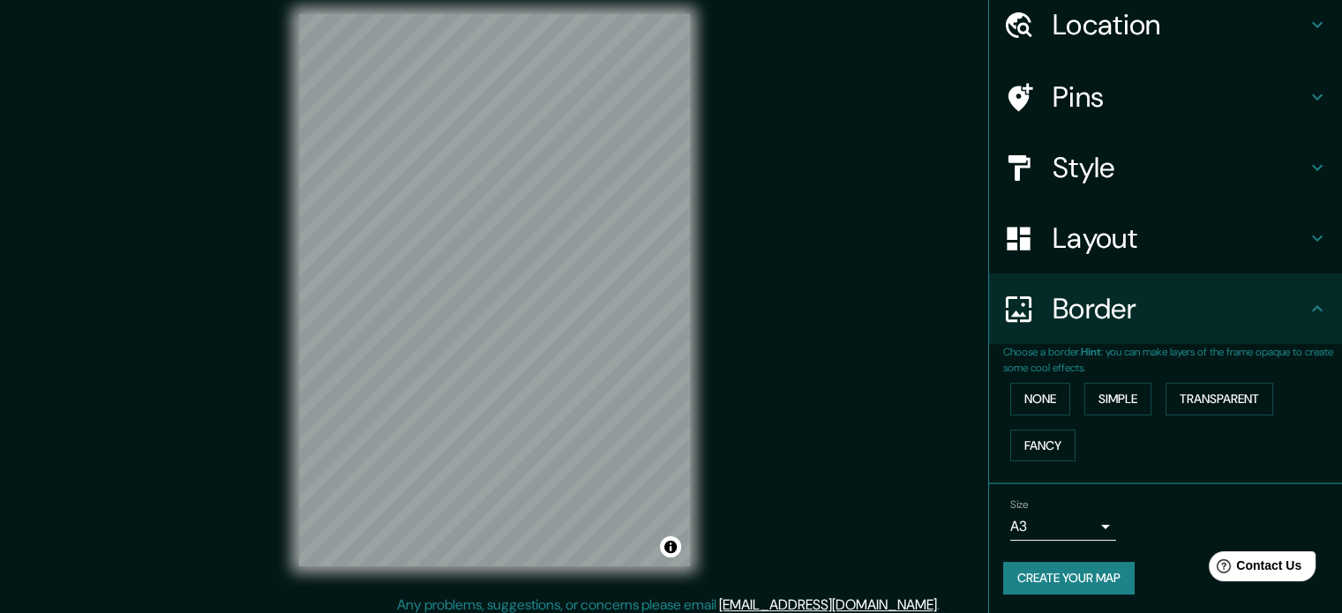
scroll to position [0, 0]
